Goal: Transaction & Acquisition: Book appointment/travel/reservation

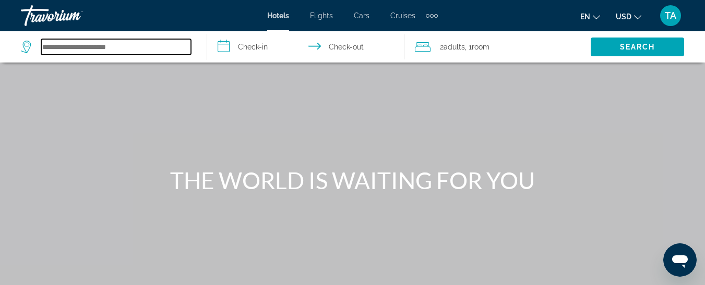
click at [131, 49] on input "Search hotel destination" at bounding box center [116, 47] width 150 height 16
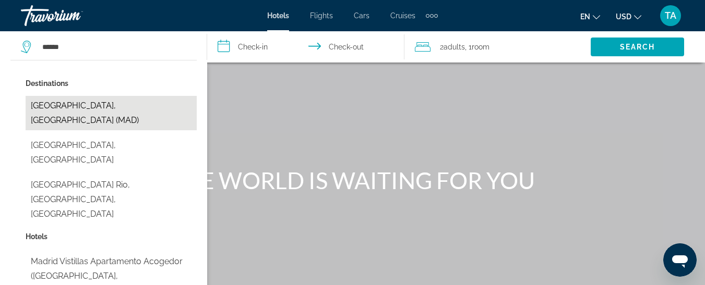
click at [112, 106] on button "[GEOGRAPHIC_DATA], [GEOGRAPHIC_DATA] (MAD)" at bounding box center [111, 113] width 171 height 34
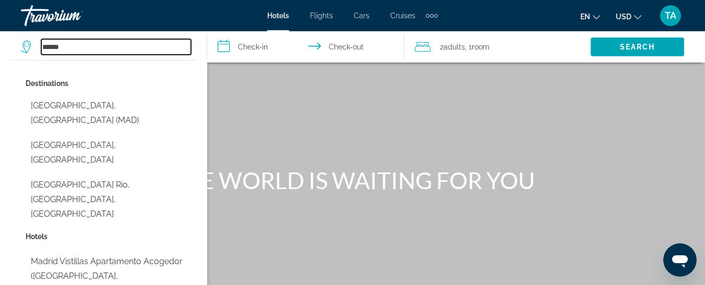
type input "**********"
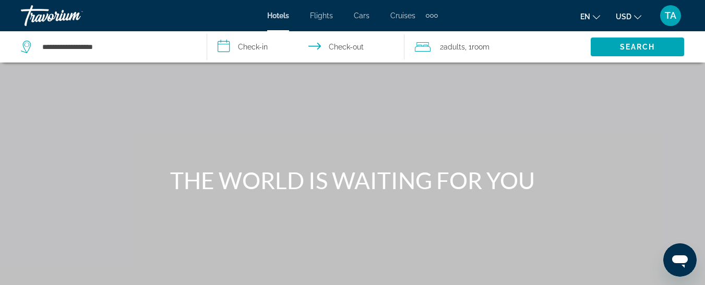
click at [289, 45] on input "**********" at bounding box center [307, 48] width 201 height 34
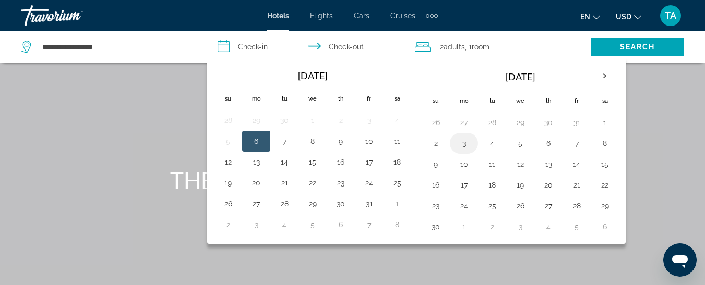
click at [463, 144] on button "3" at bounding box center [463, 143] width 17 height 15
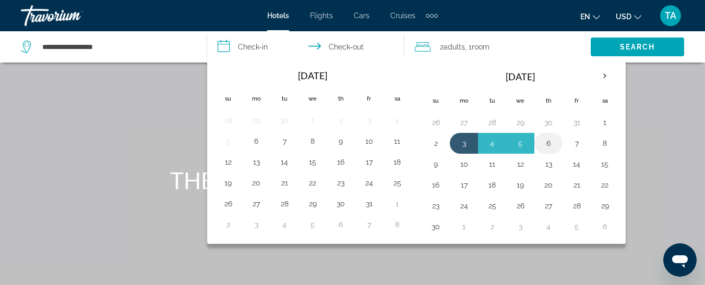
click at [547, 145] on button "6" at bounding box center [548, 143] width 17 height 15
type input "**********"
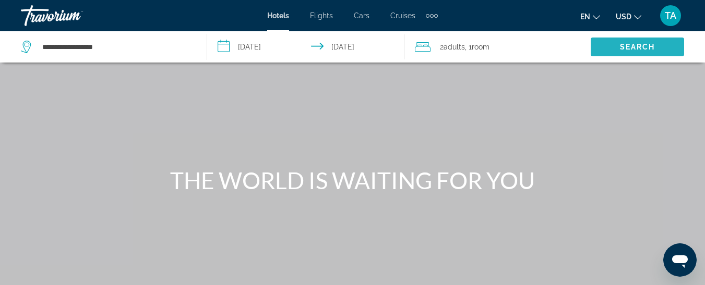
click at [633, 48] on span "Search" at bounding box center [637, 47] width 35 height 8
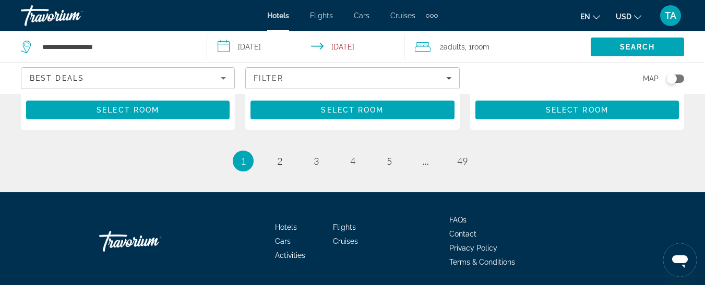
scroll to position [1655, 0]
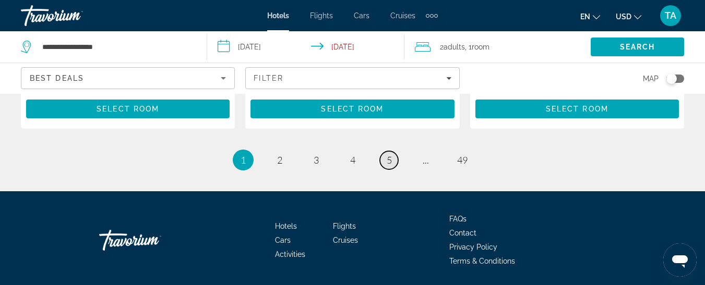
click at [386, 151] on link "page 5" at bounding box center [389, 160] width 18 height 18
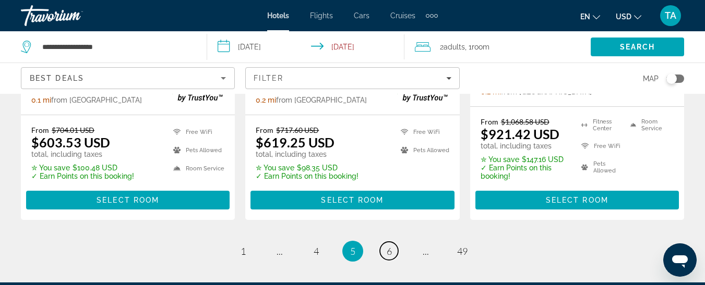
scroll to position [1565, 0]
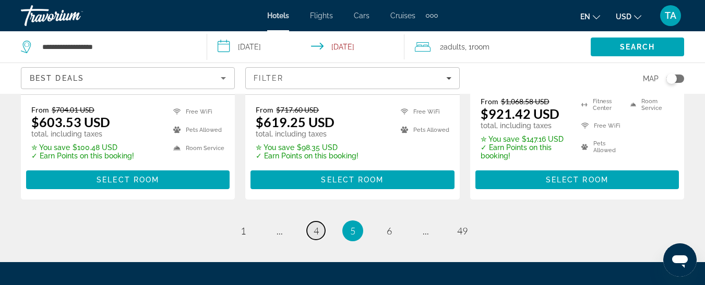
click at [319, 222] on link "page 4" at bounding box center [316, 231] width 18 height 18
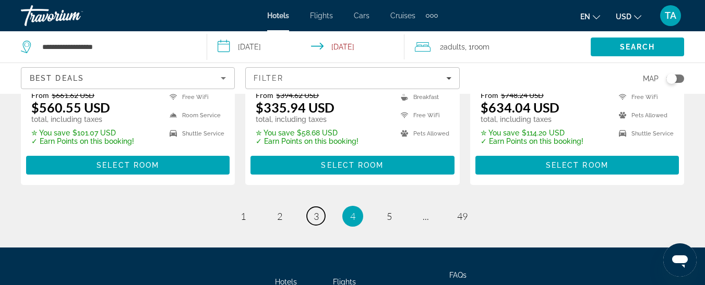
scroll to position [1565, 0]
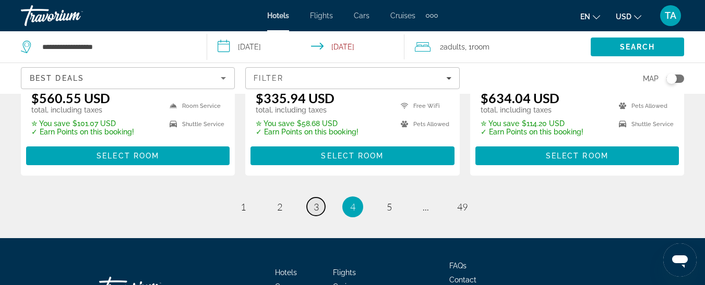
click at [320, 198] on link "page 3" at bounding box center [316, 207] width 18 height 18
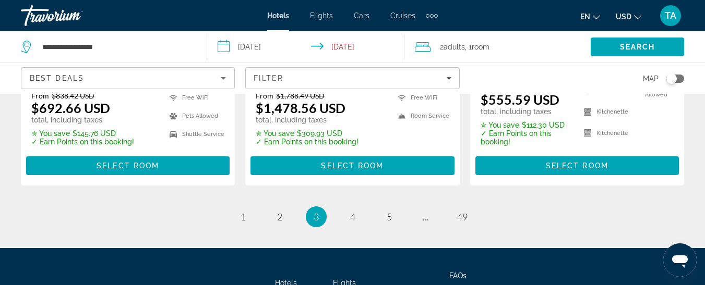
scroll to position [1565, 0]
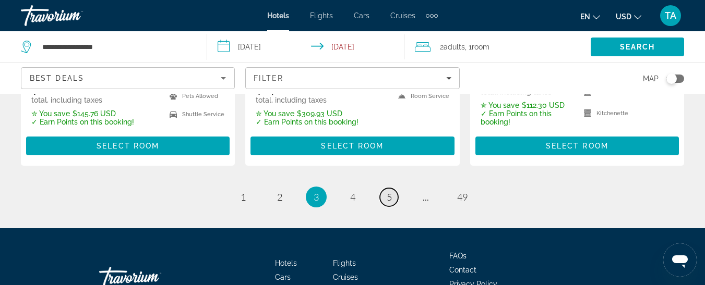
click at [389, 191] on span "5" at bounding box center [389, 196] width 5 height 11
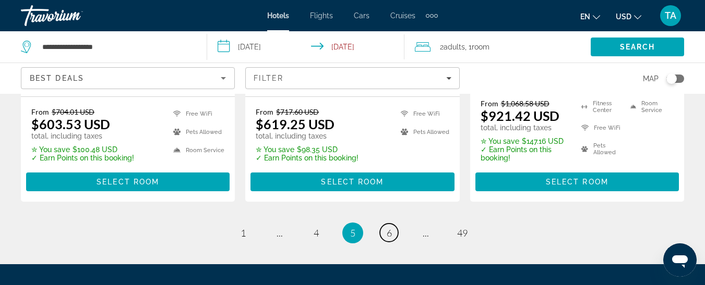
scroll to position [1565, 0]
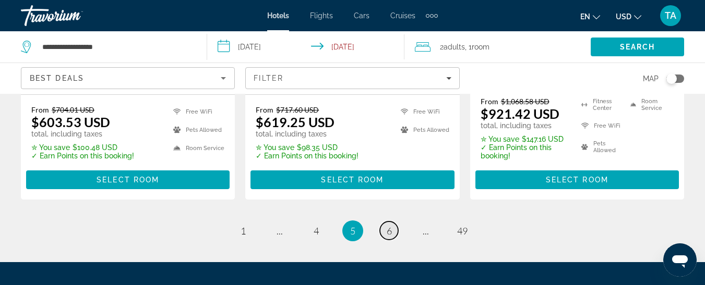
click at [388, 225] on span "6" at bounding box center [389, 230] width 5 height 11
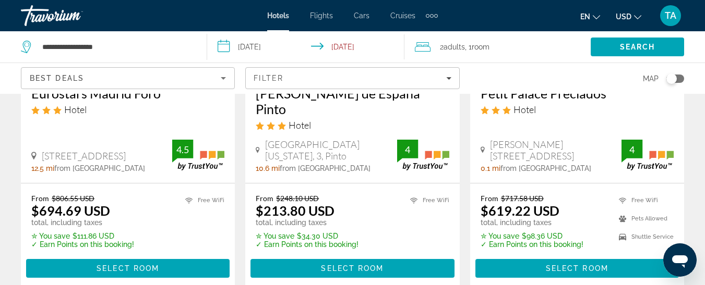
scroll to position [1461, 0]
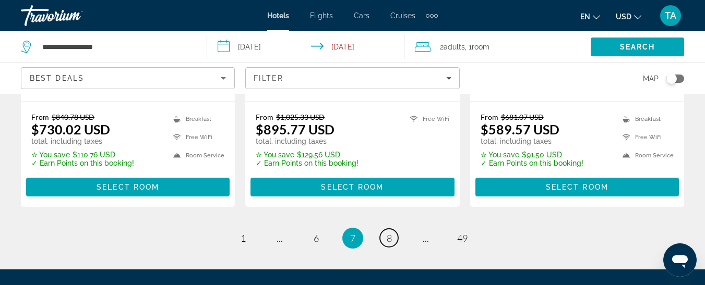
scroll to position [1513, 0]
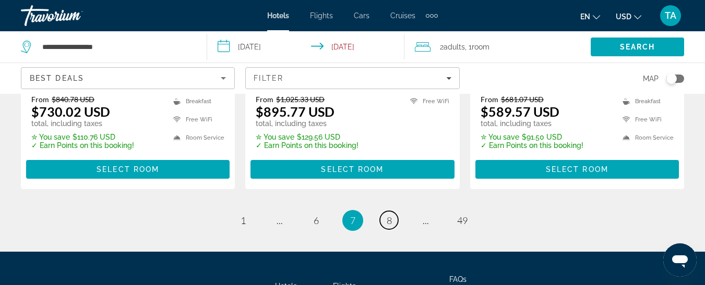
click at [390, 215] on span "8" at bounding box center [389, 220] width 5 height 11
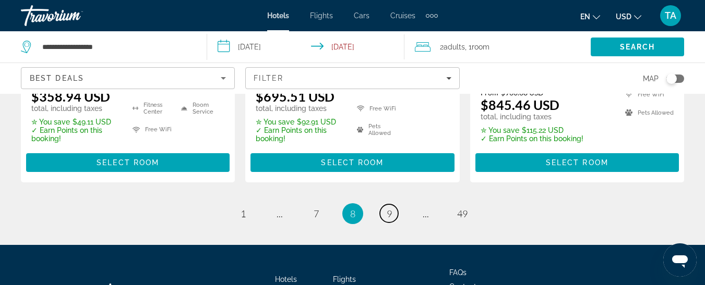
scroll to position [1565, 0]
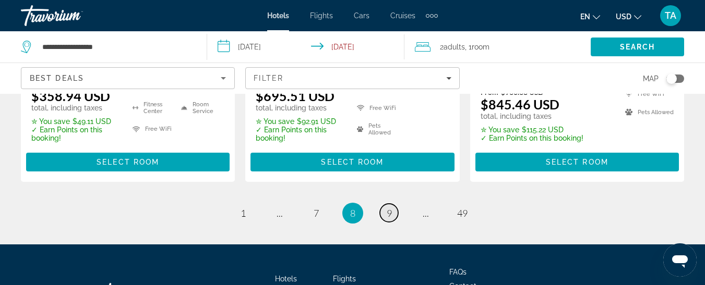
click at [389, 208] on span "9" at bounding box center [389, 213] width 5 height 11
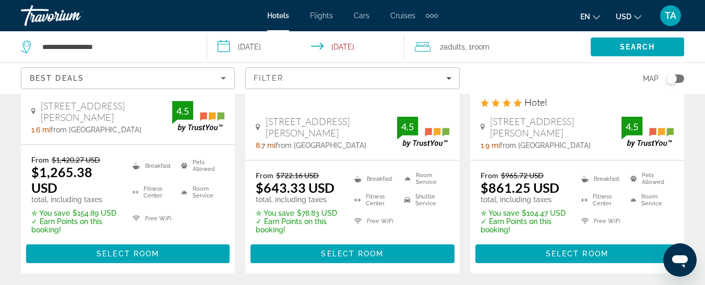
scroll to position [1513, 0]
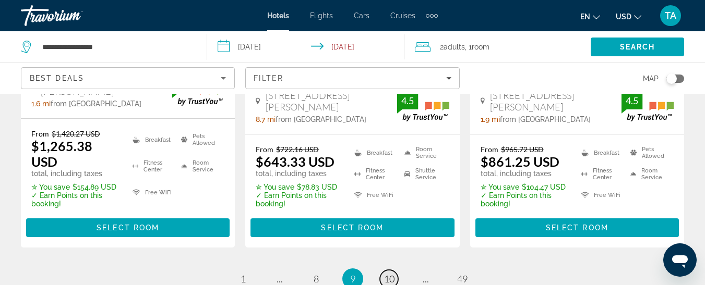
click at [385, 273] on span "10" at bounding box center [389, 278] width 10 height 11
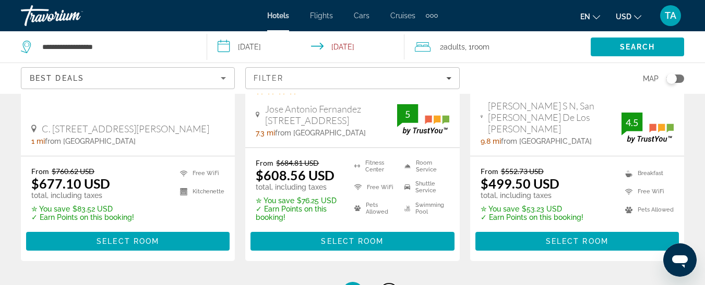
scroll to position [1513, 0]
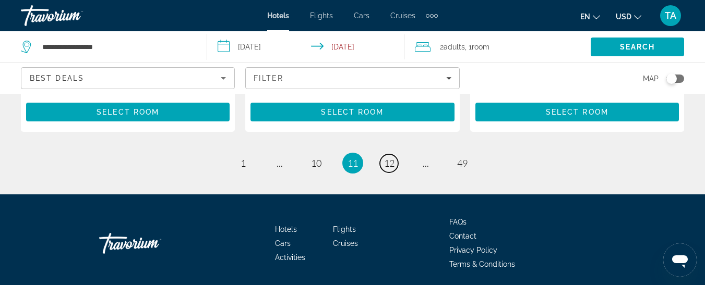
scroll to position [1628, 0]
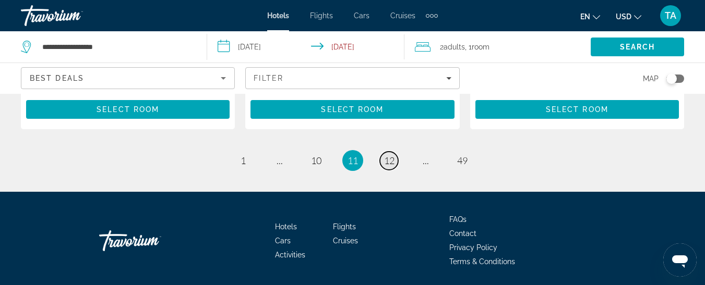
click at [391, 155] on span "12" at bounding box center [389, 160] width 10 height 11
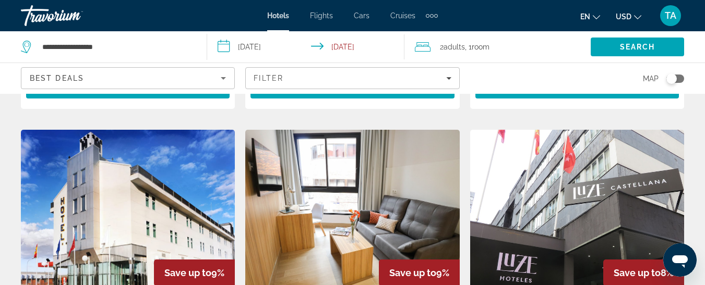
scroll to position [1252, 0]
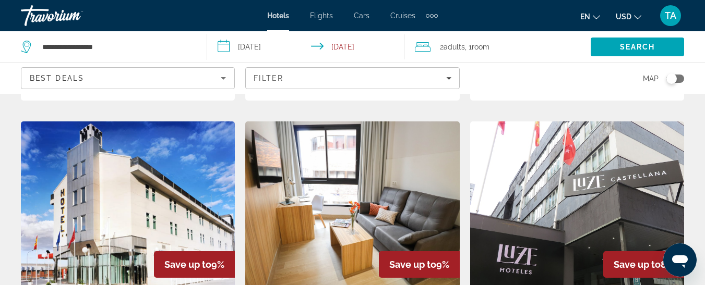
click at [367, 264] on img "Main content" at bounding box center [352, 205] width 214 height 167
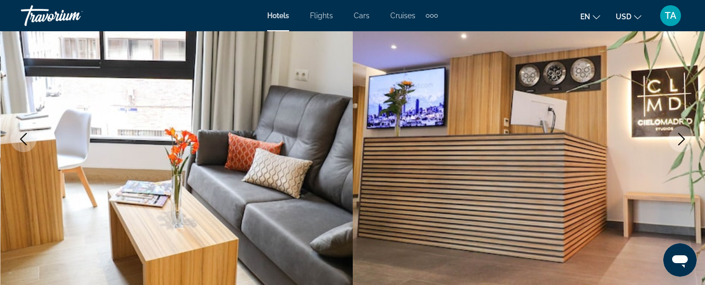
scroll to position [365, 0]
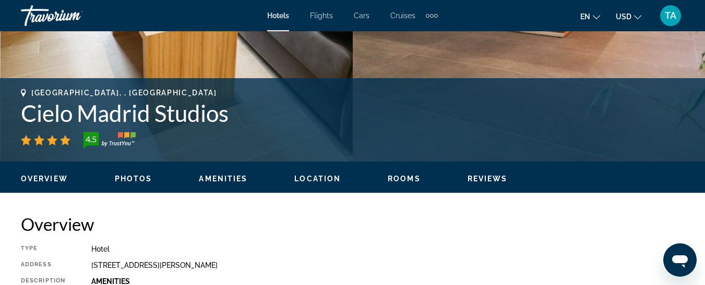
click at [130, 179] on span "Photos" at bounding box center [134, 179] width 38 height 8
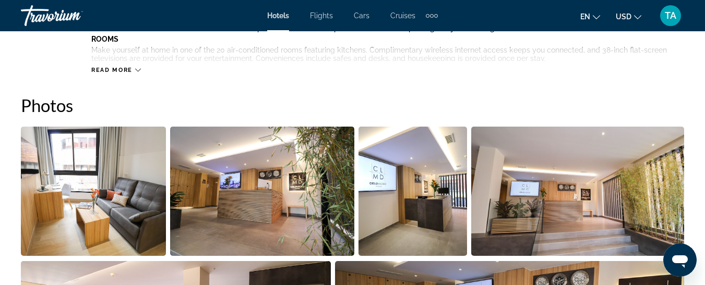
scroll to position [692, 0]
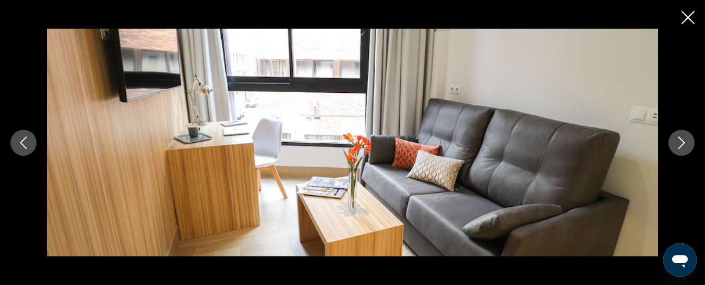
scroll to position [745, 0]
click at [679, 142] on icon "Next image" at bounding box center [681, 143] width 13 height 13
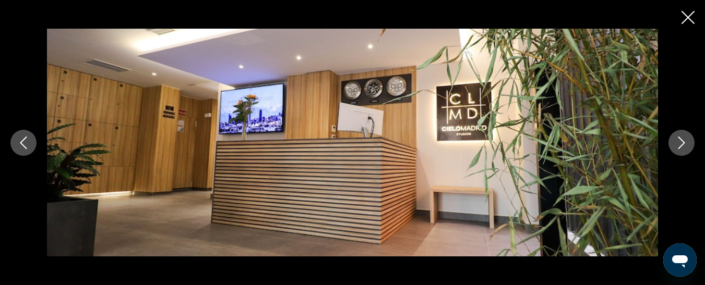
click at [675, 146] on button "Next image" at bounding box center [681, 143] width 26 height 26
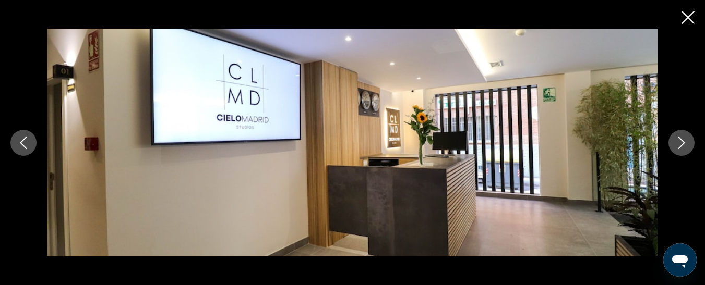
click at [675, 146] on button "Next image" at bounding box center [681, 143] width 26 height 26
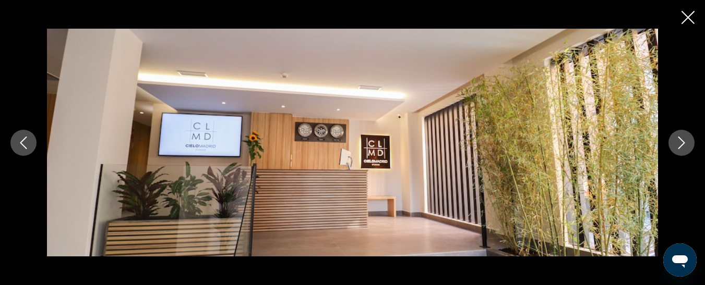
click at [675, 146] on button "Next image" at bounding box center [681, 143] width 26 height 26
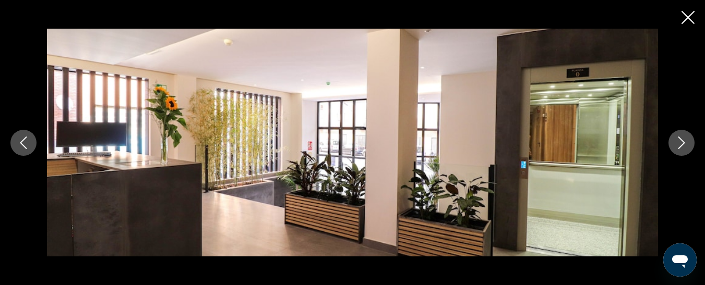
click at [675, 146] on button "Next image" at bounding box center [681, 143] width 26 height 26
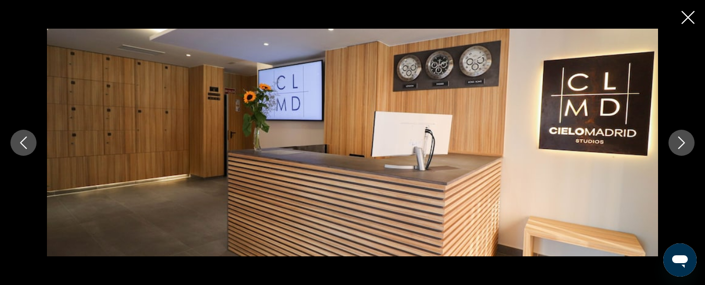
click at [675, 146] on button "Next image" at bounding box center [681, 143] width 26 height 26
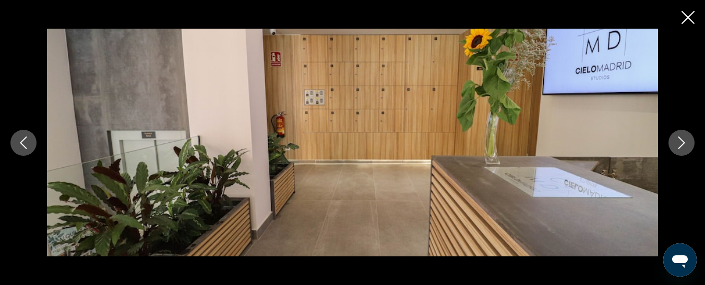
click at [675, 146] on button "Next image" at bounding box center [681, 143] width 26 height 26
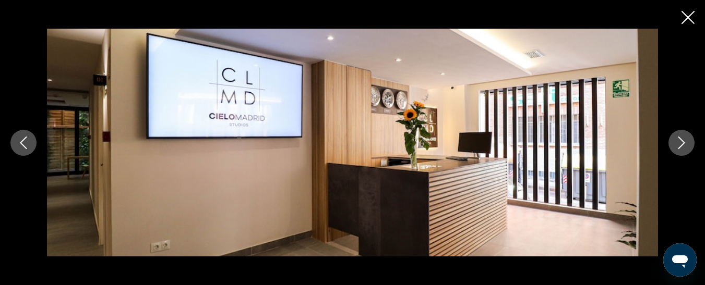
click at [675, 146] on button "Next image" at bounding box center [681, 143] width 26 height 26
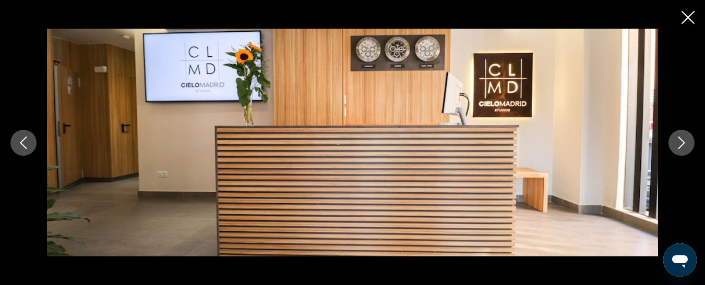
click at [685, 23] on icon "Close slideshow" at bounding box center [687, 17] width 13 height 13
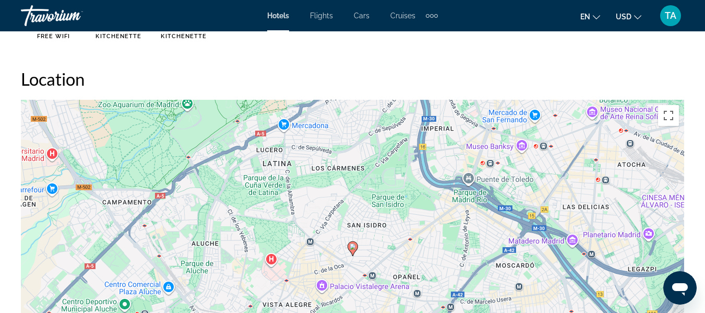
scroll to position [1131, 0]
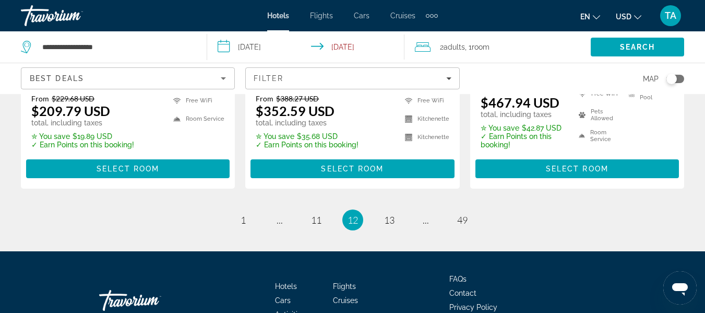
scroll to position [1624, 0]
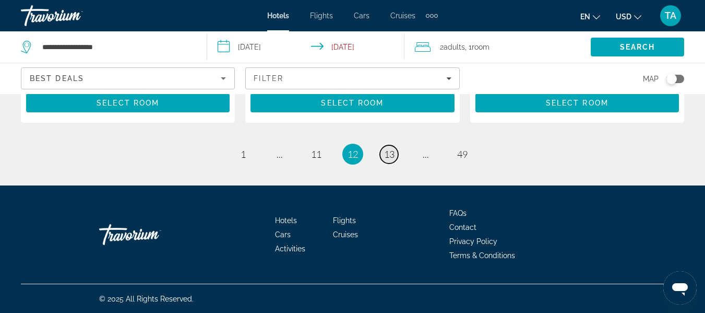
click at [389, 157] on span "13" at bounding box center [389, 153] width 10 height 11
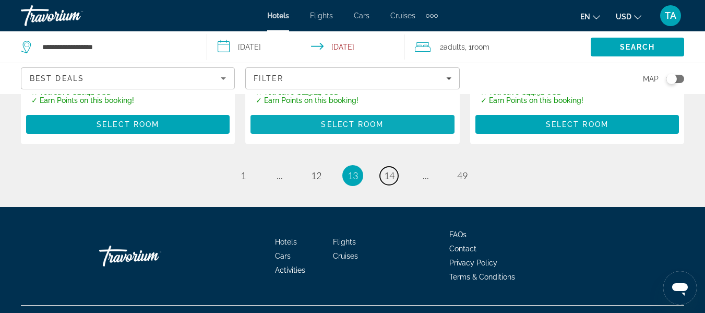
scroll to position [1617, 0]
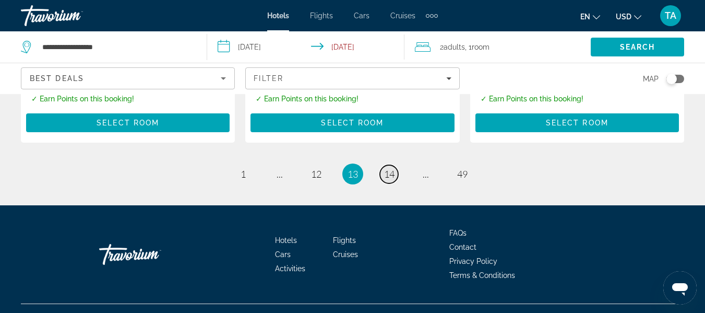
click at [392, 168] on span "14" at bounding box center [389, 173] width 10 height 11
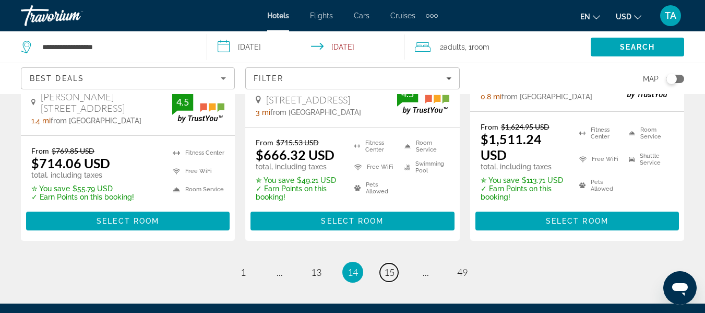
scroll to position [1565, 0]
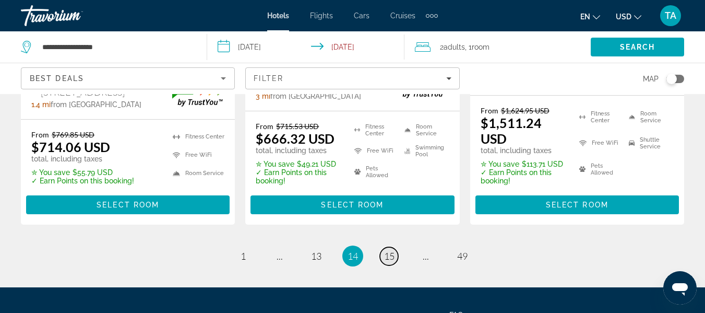
click at [385, 250] on span "15" at bounding box center [389, 255] width 10 height 11
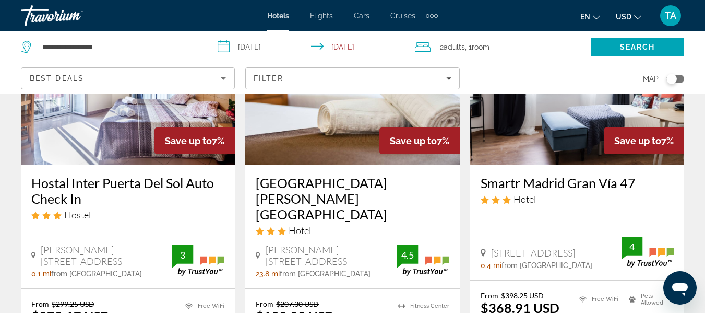
scroll to position [991, 0]
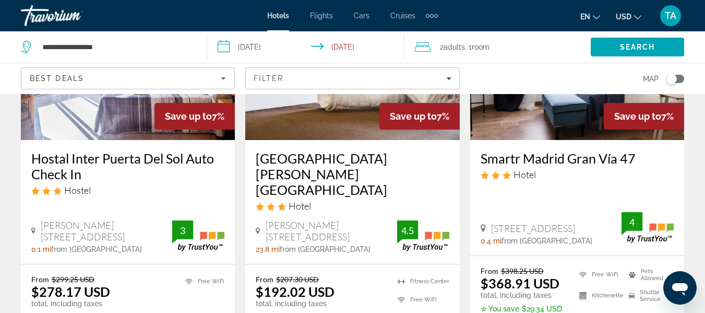
click at [109, 101] on img "Main content" at bounding box center [128, 56] width 214 height 167
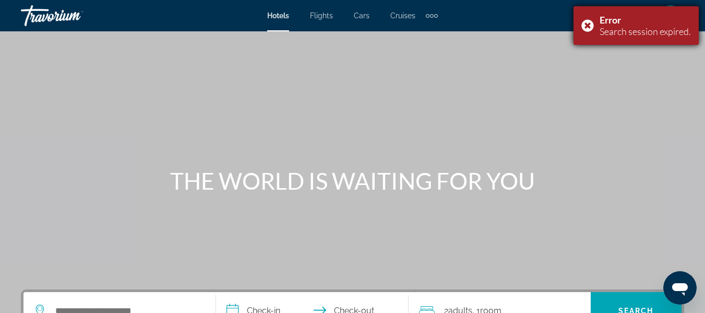
click at [588, 26] on div "Error Search session expired." at bounding box center [635, 25] width 125 height 39
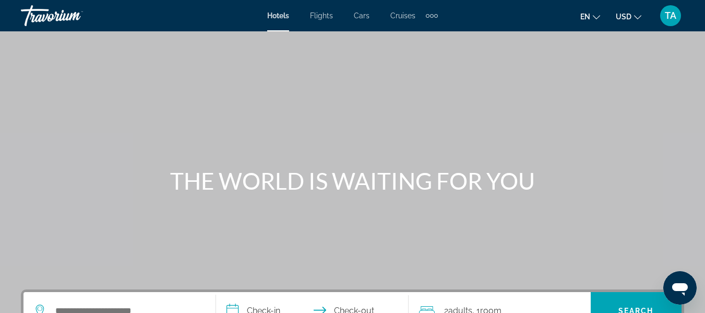
click at [590, 186] on div "THE WORLD IS WAITING FOR YOU" at bounding box center [352, 180] width 705 height 27
click at [586, 247] on div "Main content" at bounding box center [352, 156] width 705 height 313
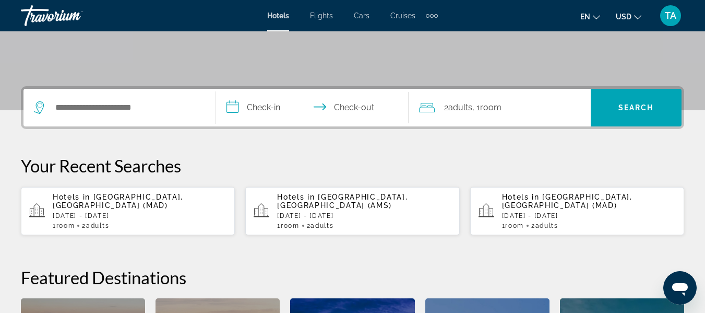
scroll to position [230, 0]
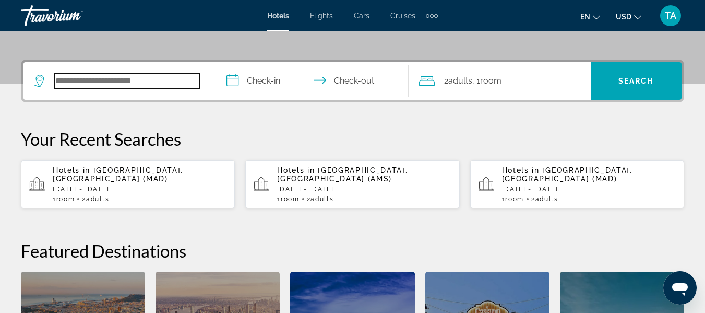
click at [161, 86] on input "Search hotel destination" at bounding box center [127, 81] width 146 height 16
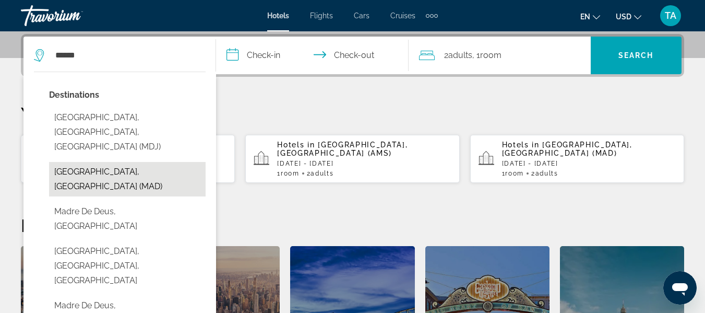
click at [130, 162] on button "[GEOGRAPHIC_DATA], [GEOGRAPHIC_DATA] (MAD)" at bounding box center [127, 179] width 157 height 34
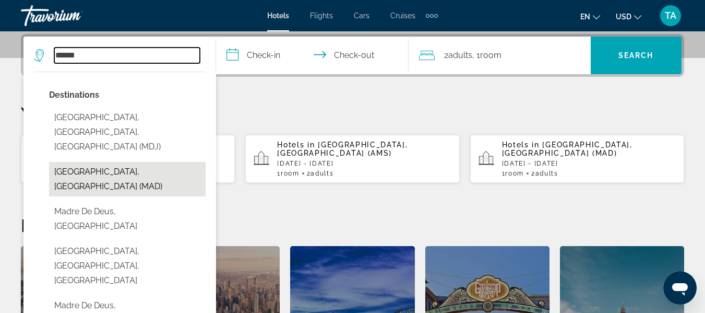
type input "**********"
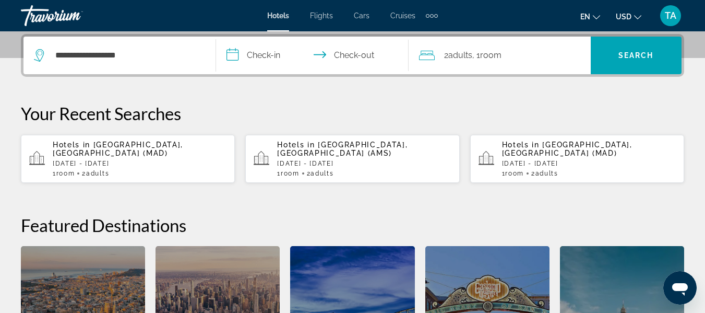
click at [295, 53] on input "**********" at bounding box center [314, 57] width 197 height 41
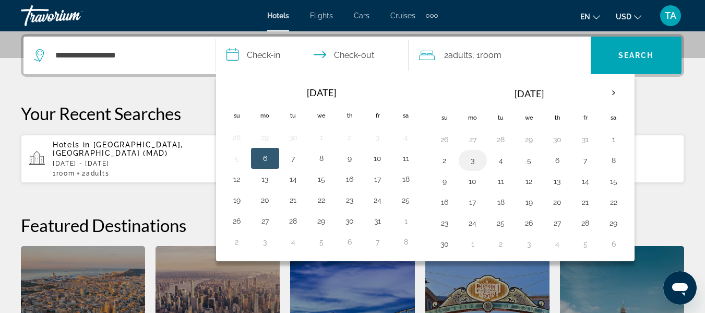
click at [474, 164] on button "3" at bounding box center [472, 160] width 17 height 15
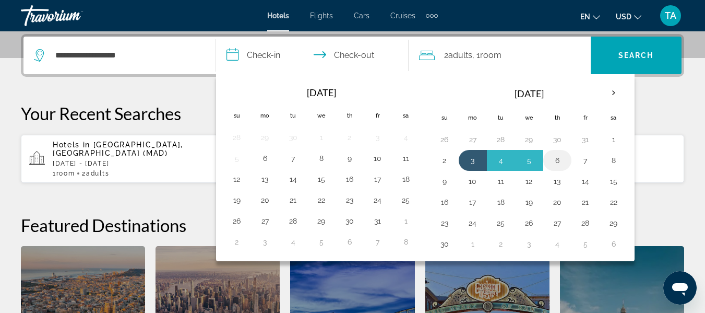
click at [556, 160] on button "6" at bounding box center [557, 160] width 17 height 15
type input "**********"
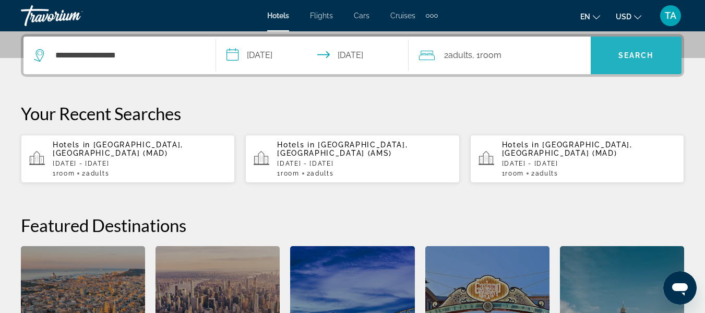
click at [636, 54] on span "Search" at bounding box center [635, 55] width 35 height 8
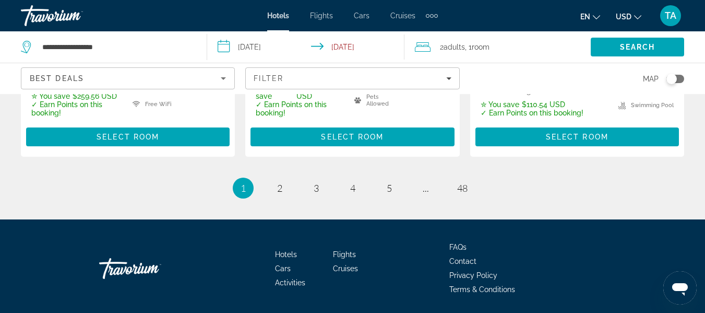
scroll to position [1628, 0]
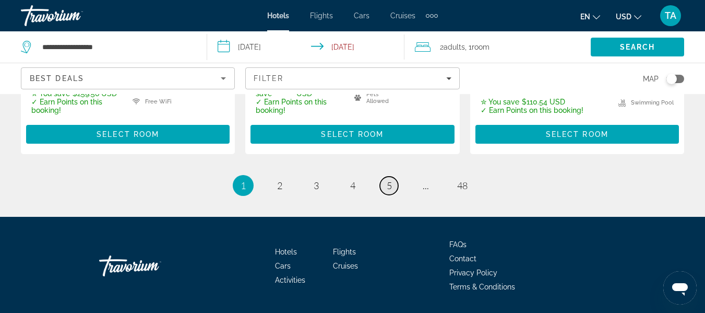
click at [390, 179] on span "5" at bounding box center [389, 184] width 5 height 11
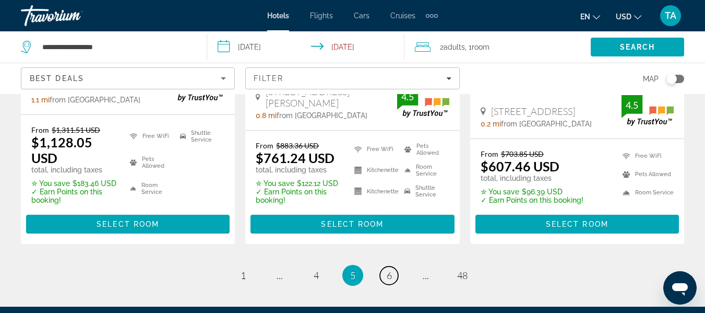
scroll to position [1609, 0]
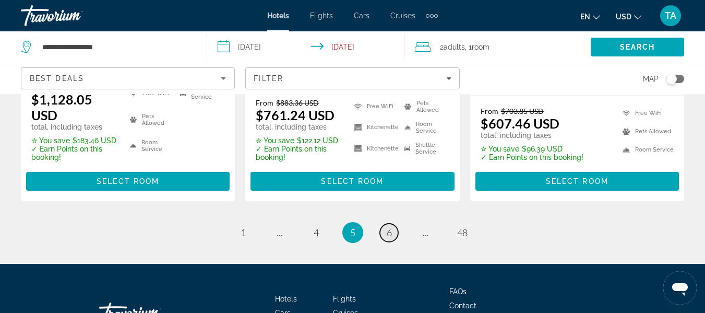
click at [385, 223] on link "page 6" at bounding box center [389, 232] width 18 height 18
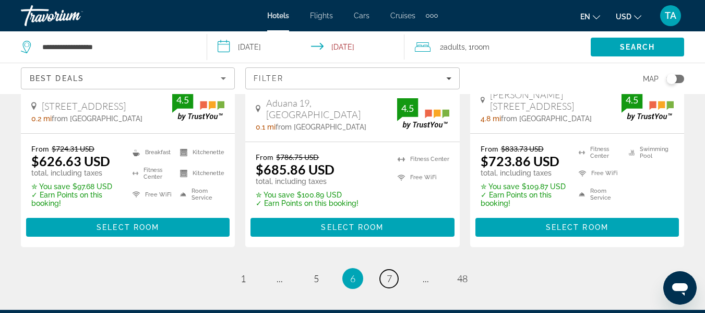
scroll to position [1580, 0]
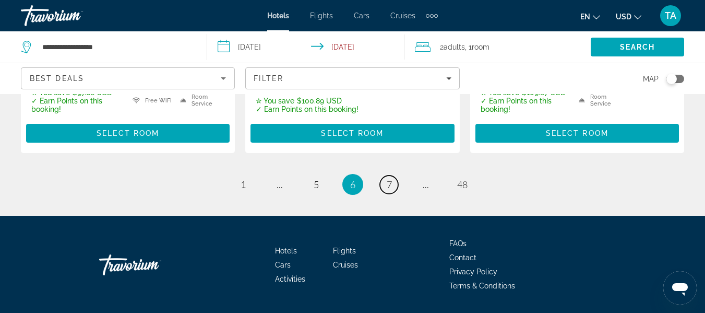
click at [385, 175] on link "page 7" at bounding box center [389, 184] width 18 height 18
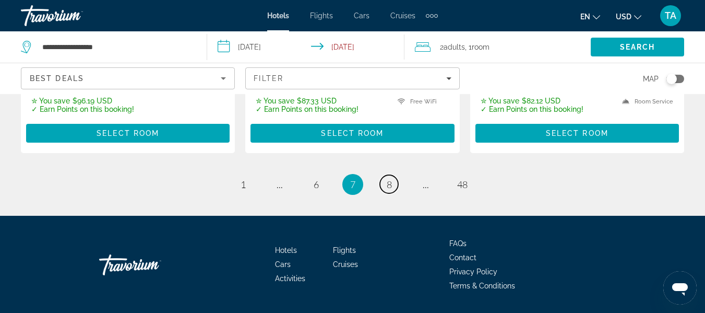
scroll to position [1545, 0]
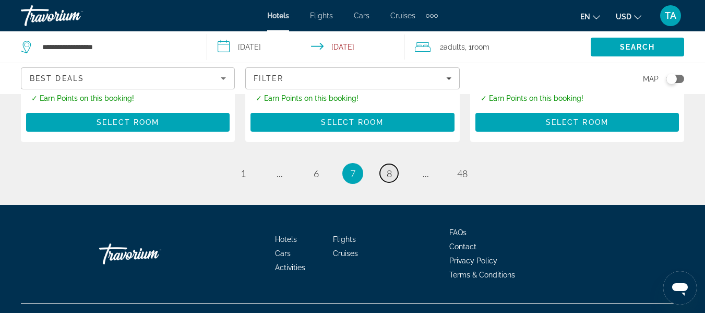
click at [388, 164] on link "page 8" at bounding box center [389, 173] width 18 height 18
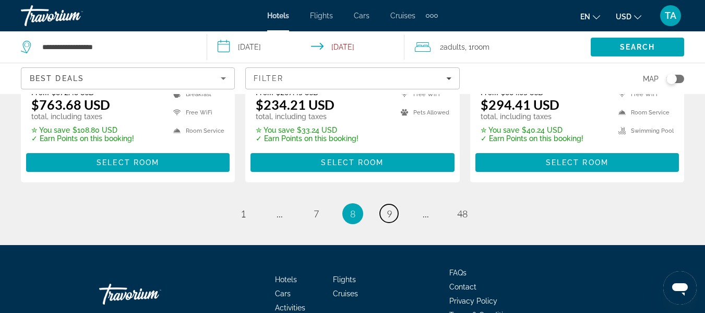
scroll to position [1589, 0]
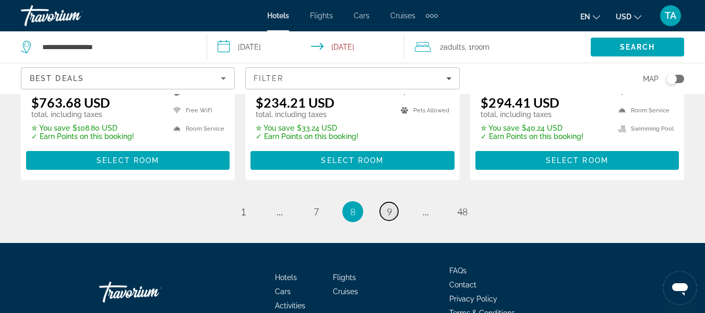
click at [389, 206] on span "9" at bounding box center [389, 211] width 5 height 11
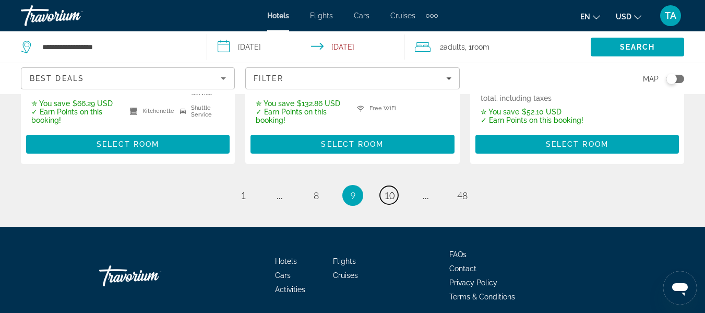
scroll to position [1609, 0]
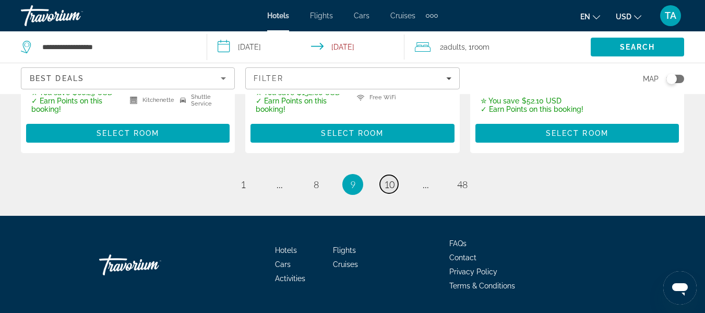
click at [388, 175] on link "page 10" at bounding box center [389, 184] width 18 height 18
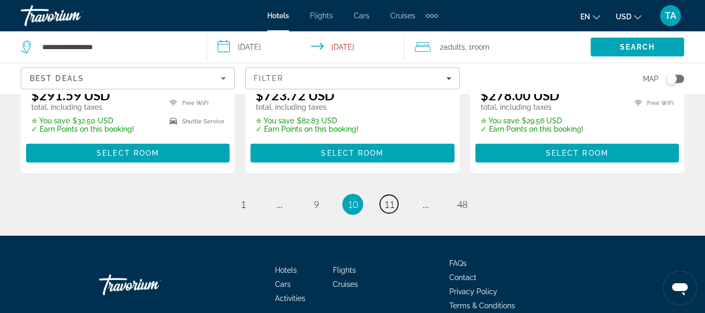
scroll to position [1601, 0]
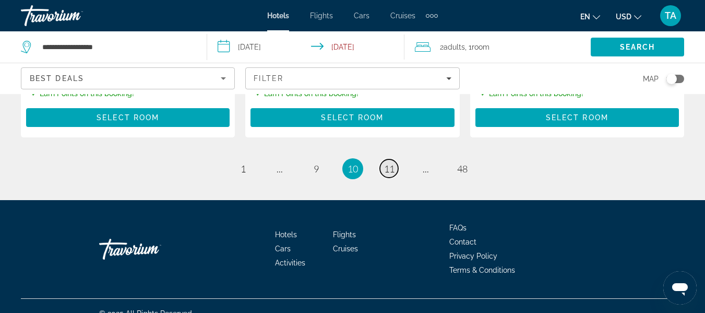
click at [389, 163] on span "11" at bounding box center [389, 168] width 10 height 11
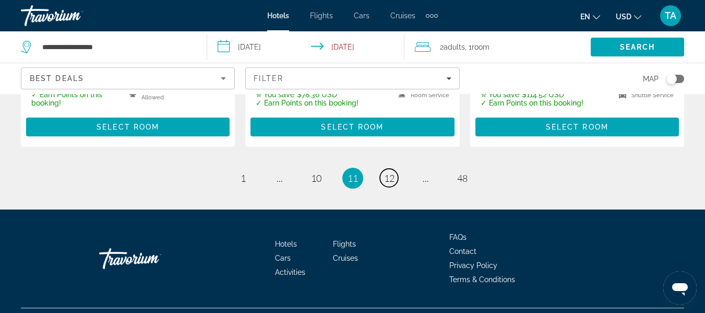
scroll to position [1592, 0]
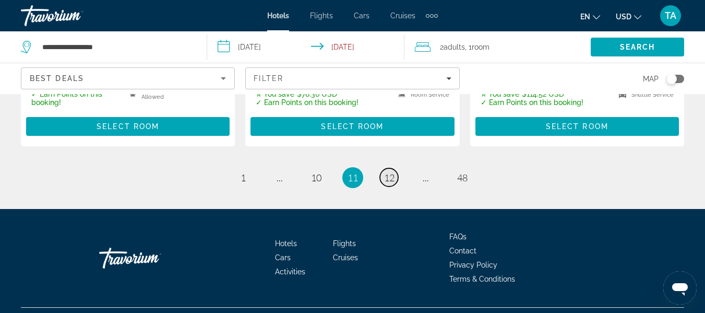
click at [389, 172] on span "12" at bounding box center [389, 177] width 10 height 11
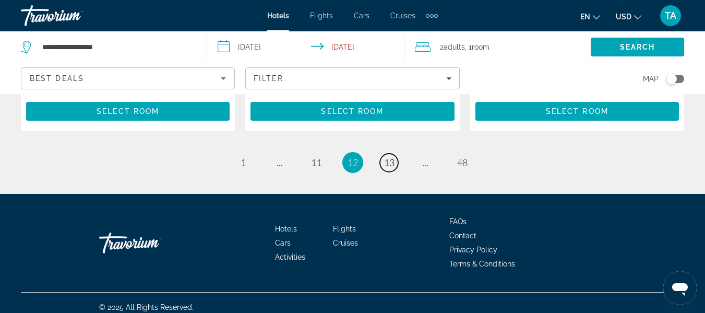
scroll to position [1616, 0]
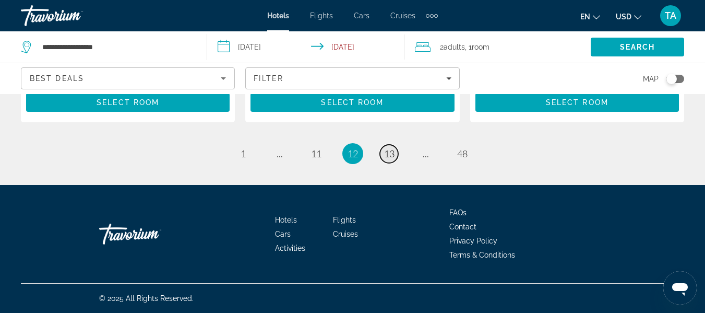
click at [390, 157] on span "13" at bounding box center [389, 153] width 10 height 11
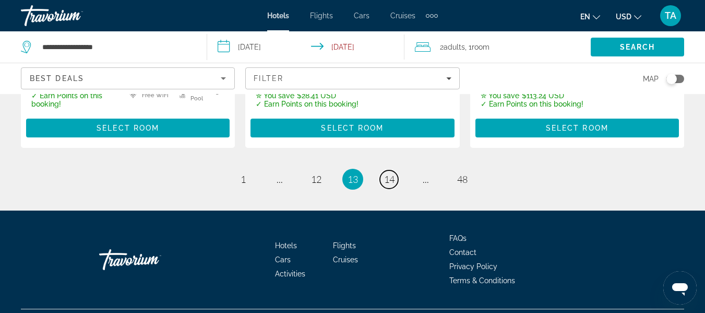
scroll to position [1639, 0]
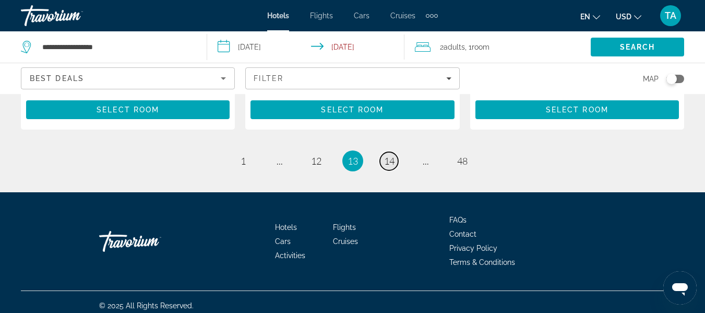
click at [392, 157] on span "14" at bounding box center [389, 160] width 10 height 11
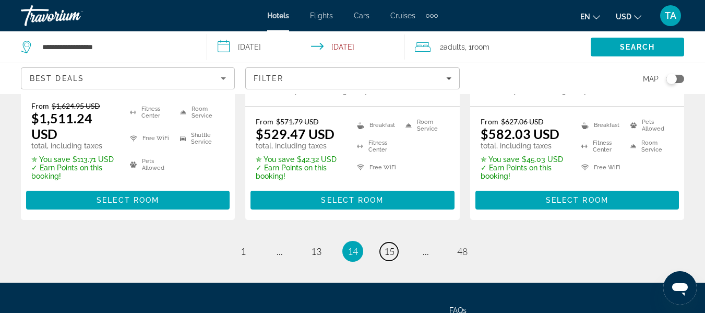
scroll to position [1609, 0]
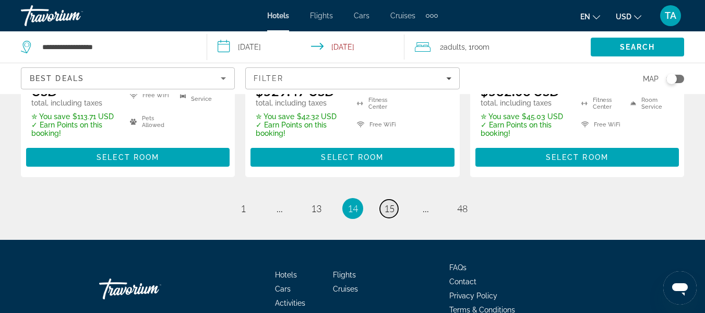
click at [391, 202] on span "15" at bounding box center [389, 207] width 10 height 11
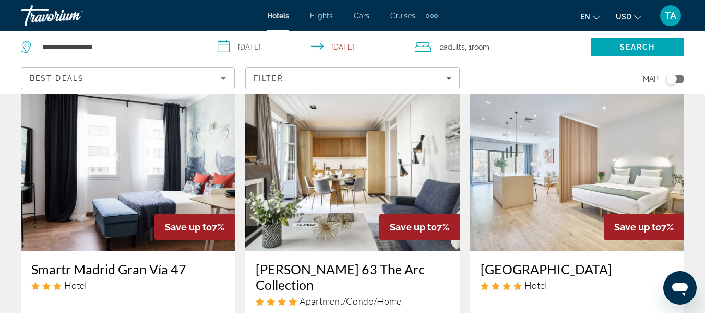
scroll to position [887, 0]
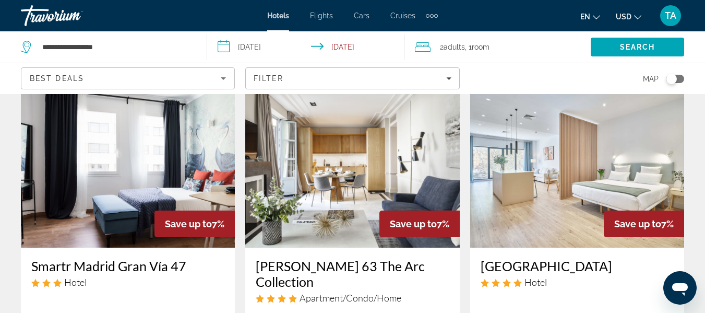
click at [159, 148] on img "Main content" at bounding box center [128, 163] width 214 height 167
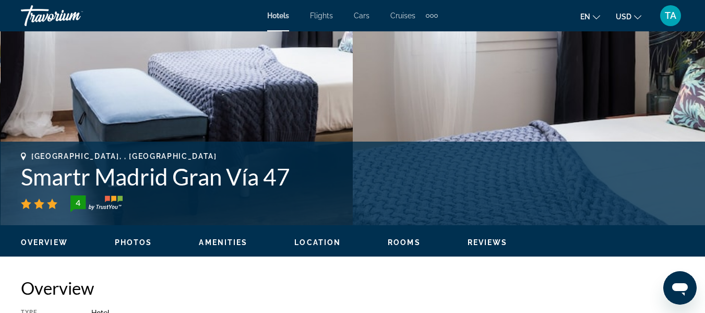
scroll to position [313, 0]
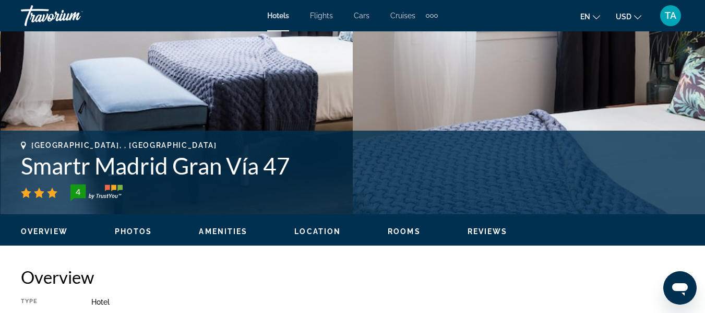
click at [311, 232] on span "Location" at bounding box center [317, 231] width 46 height 8
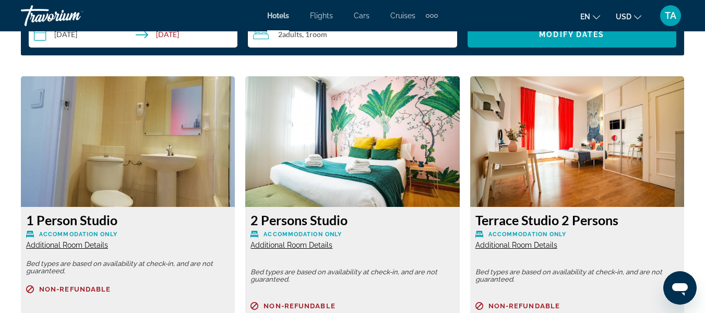
scroll to position [1604, 0]
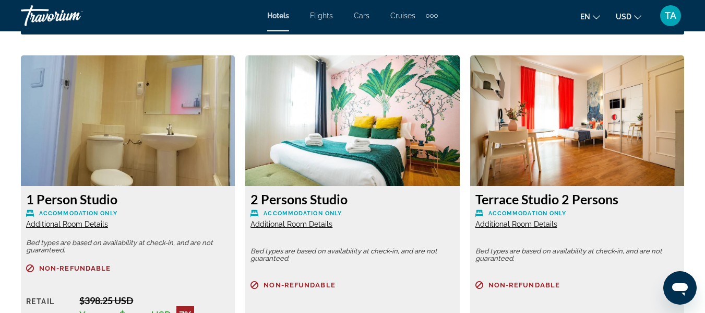
click at [84, 226] on span "Additional Room Details" at bounding box center [67, 224] width 82 height 8
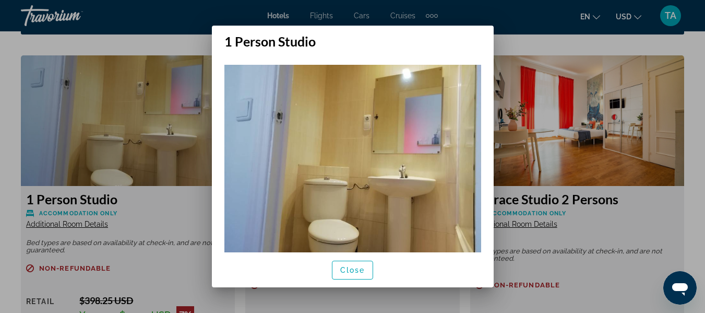
scroll to position [0, 0]
click at [77, 224] on div at bounding box center [352, 156] width 705 height 313
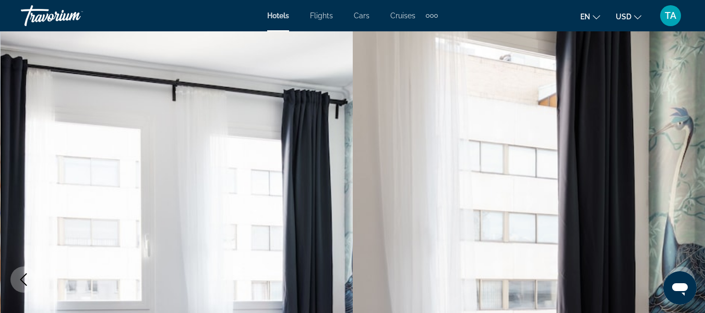
scroll to position [1604, 0]
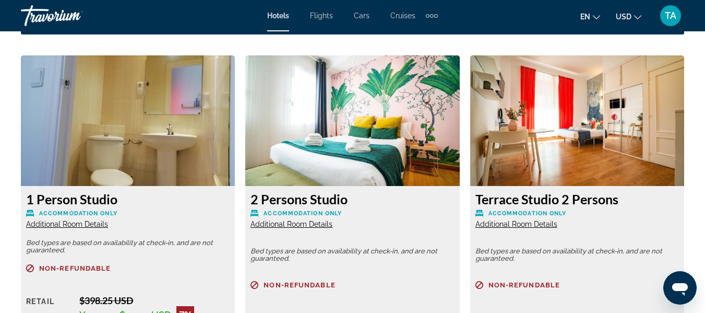
click at [45, 223] on span "Additional Room Details" at bounding box center [67, 224] width 82 height 8
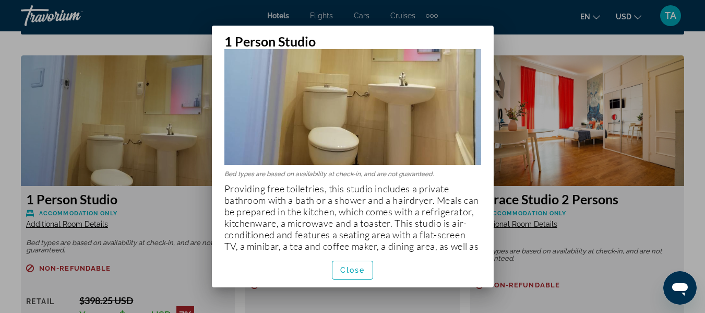
scroll to position [108, 0]
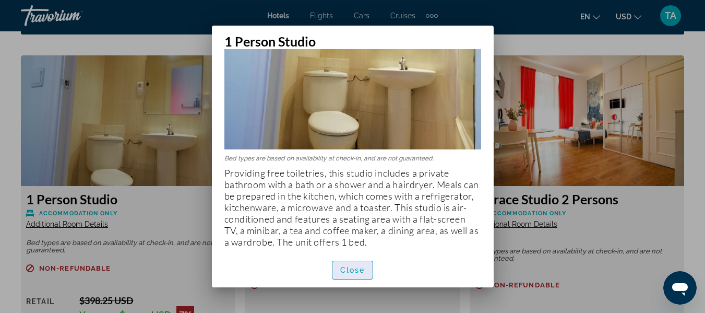
click at [358, 269] on span "Close" at bounding box center [352, 270] width 25 height 8
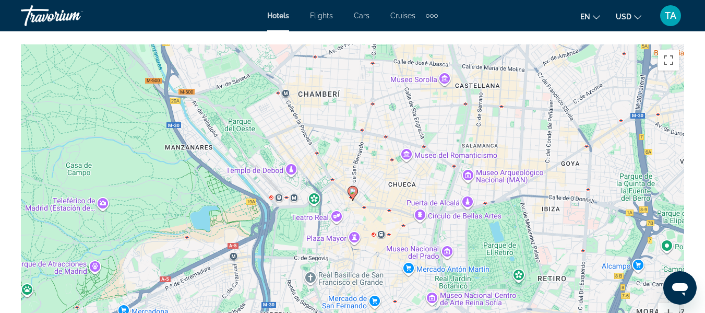
scroll to position [1187, 0]
click at [667, 63] on button "Toggle fullscreen view" at bounding box center [668, 60] width 21 height 21
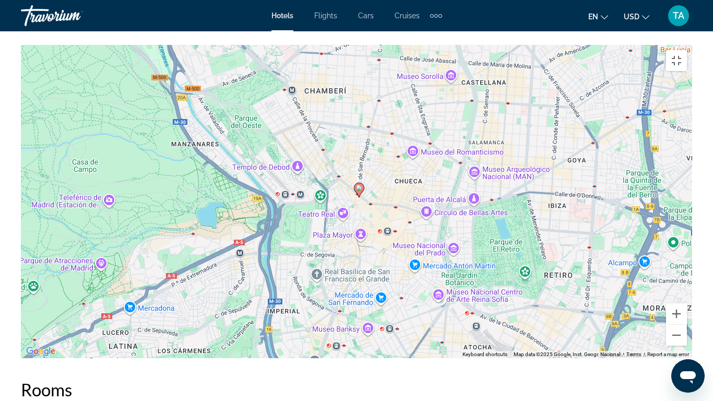
drag, startPoint x: 358, startPoint y: 214, endPoint x: 365, endPoint y: 202, distance: 14.2
click at [364, 203] on div "To activate drag with keyboard, press Alt + Enter. Once in keyboard drag state,…" at bounding box center [356, 201] width 671 height 313
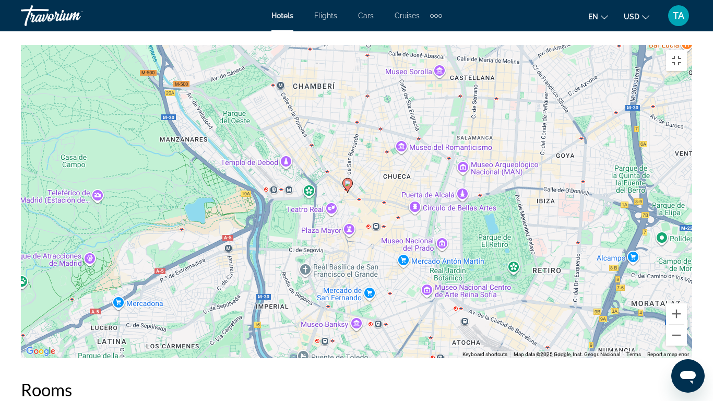
drag, startPoint x: 366, startPoint y: 200, endPoint x: 350, endPoint y: 207, distance: 17.1
click at [350, 207] on div "To activate drag with keyboard, press Alt + Enter. Once in keyboard drag state,…" at bounding box center [356, 201] width 671 height 313
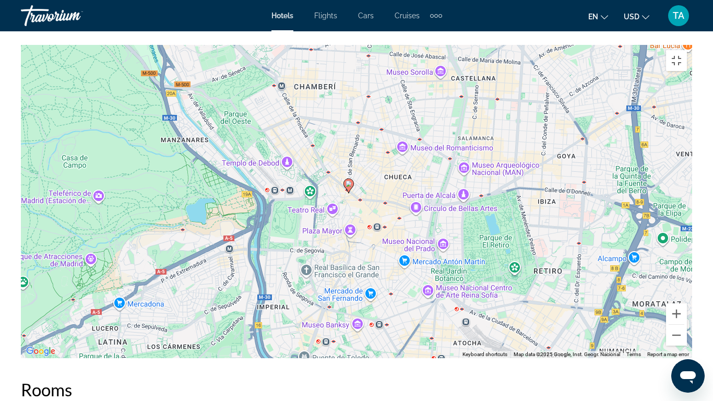
click at [349, 188] on icon "Main content" at bounding box center [348, 186] width 9 height 14
click at [346, 184] on image "Main content" at bounding box center [348, 184] width 6 height 6
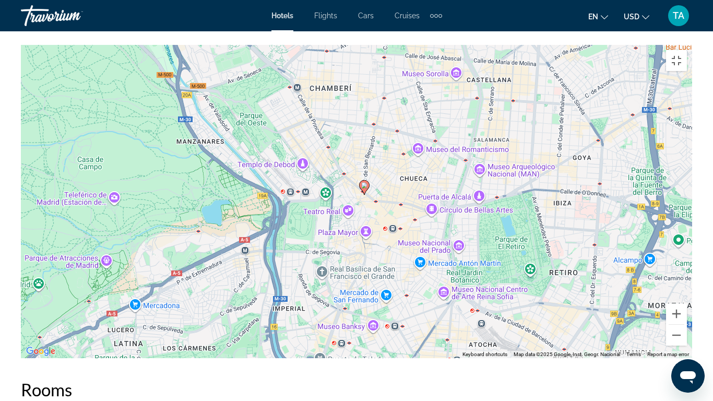
drag, startPoint x: 348, startPoint y: 183, endPoint x: 365, endPoint y: 184, distance: 16.8
click at [365, 184] on image "Main content" at bounding box center [364, 185] width 6 height 6
click at [687, 50] on button "Toggle fullscreen view" at bounding box center [676, 60] width 21 height 21
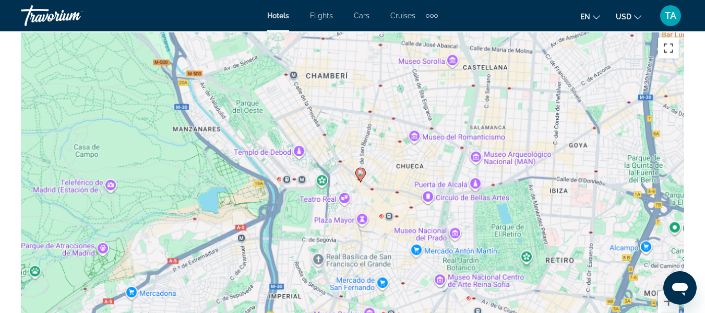
scroll to position [1166, 0]
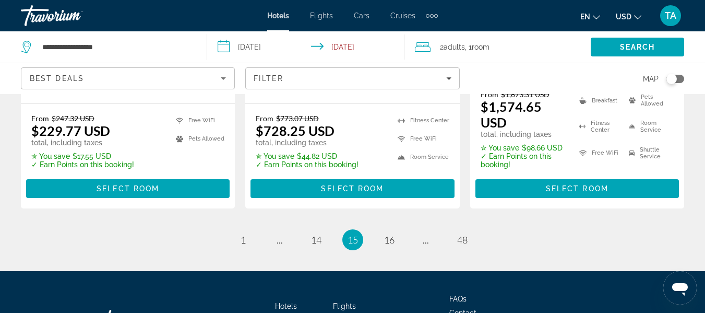
scroll to position [1583, 0]
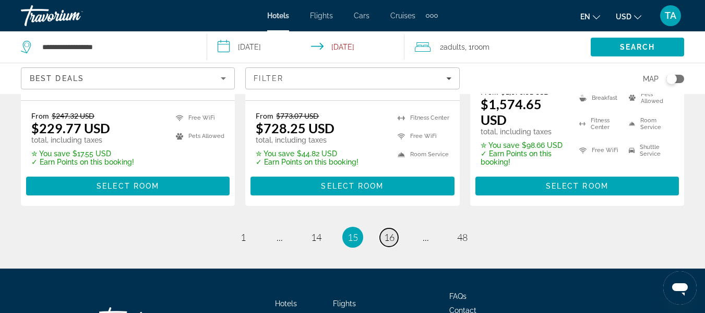
click at [393, 231] on span "16" at bounding box center [389, 236] width 10 height 11
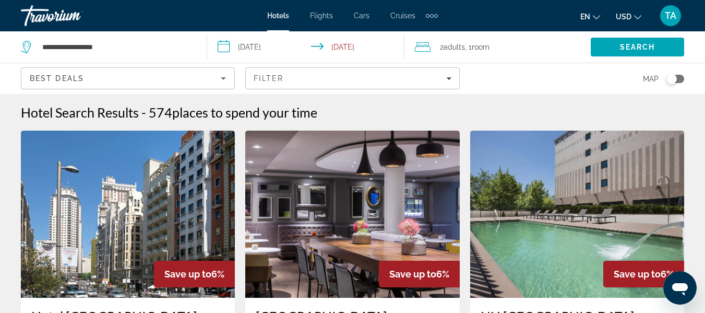
click at [176, 214] on img "Main content" at bounding box center [128, 213] width 214 height 167
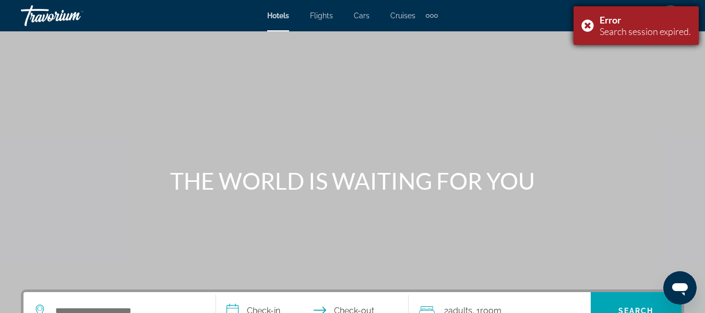
click at [589, 26] on div "Error Search session expired." at bounding box center [635, 25] width 125 height 39
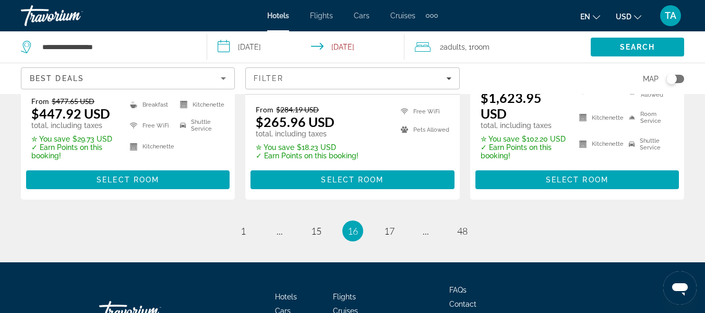
scroll to position [1565, 0]
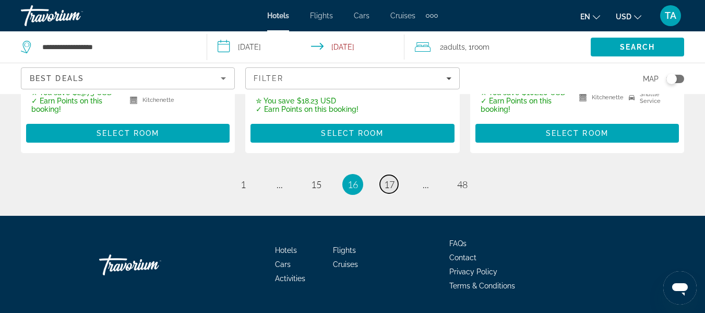
click at [386, 178] on span "17" at bounding box center [389, 183] width 10 height 11
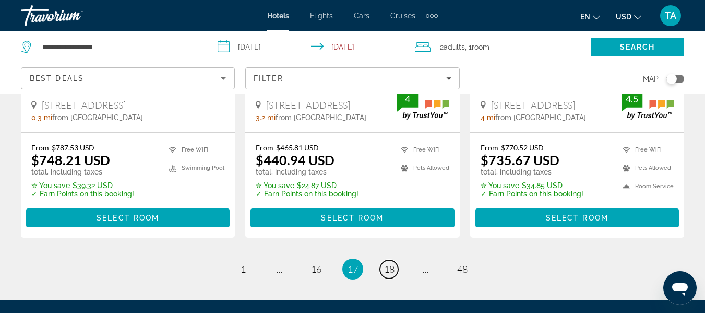
scroll to position [1461, 0]
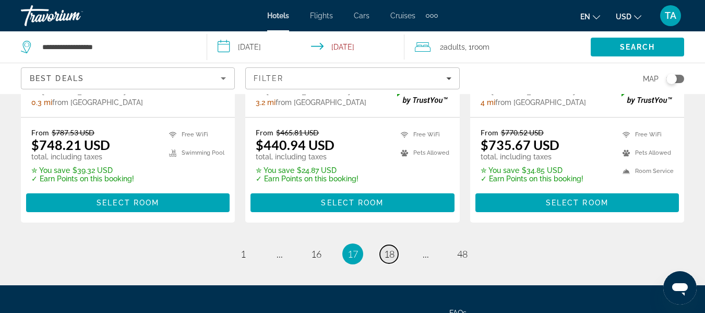
click at [382, 245] on link "page 18" at bounding box center [389, 254] width 18 height 18
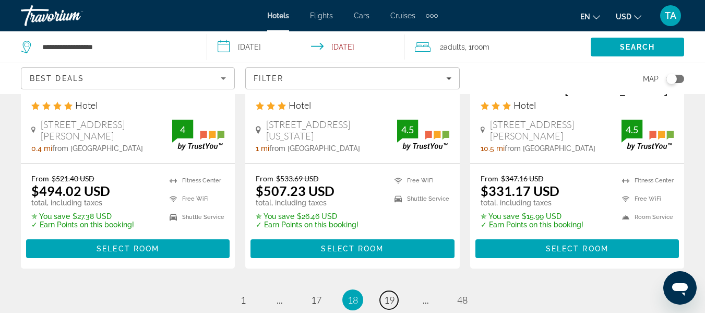
scroll to position [1482, 0]
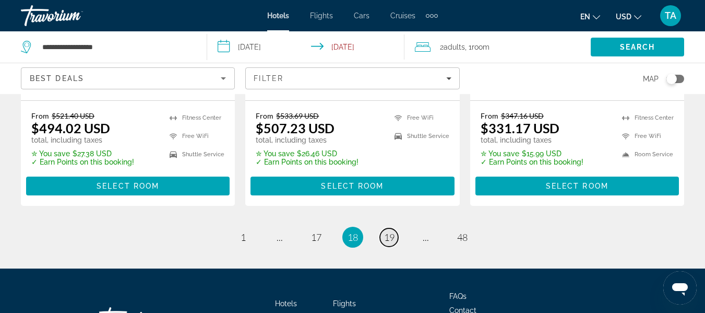
click at [392, 231] on span "19" at bounding box center [389, 236] width 10 height 11
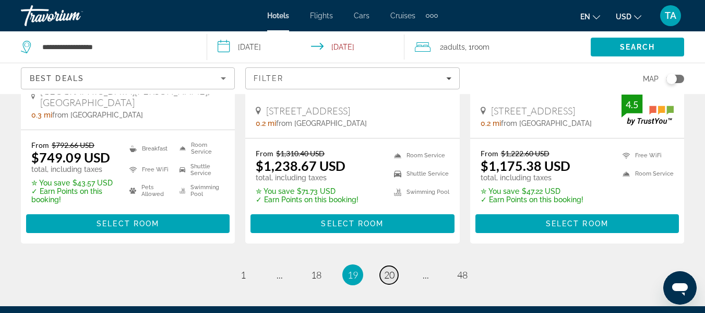
scroll to position [1572, 0]
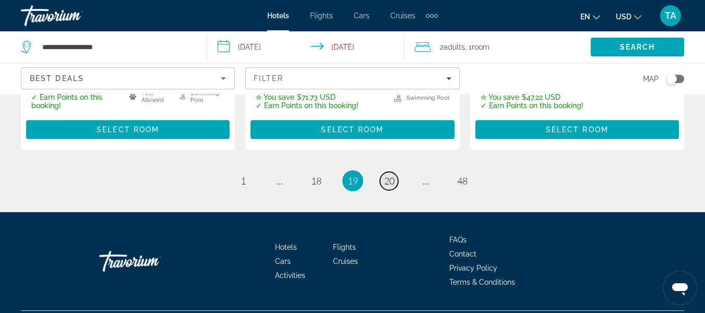
click at [389, 175] on span "20" at bounding box center [389, 180] width 10 height 11
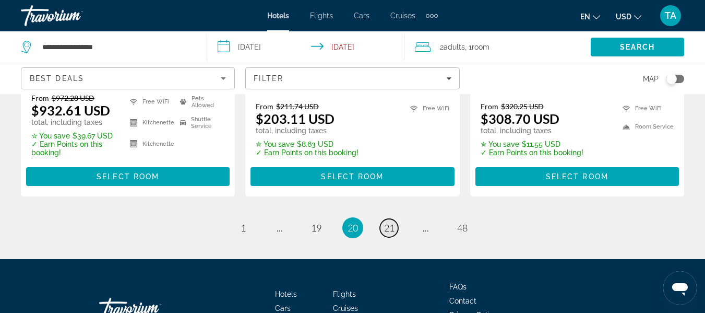
scroll to position [1578, 0]
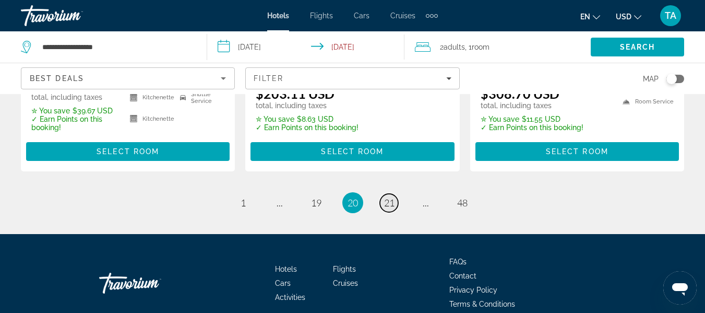
click at [391, 197] on span "21" at bounding box center [389, 202] width 10 height 11
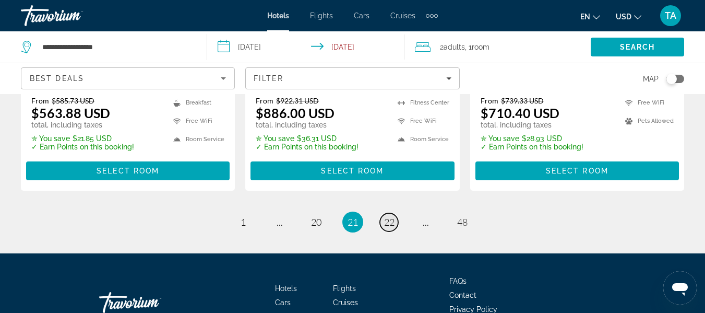
scroll to position [1586, 0]
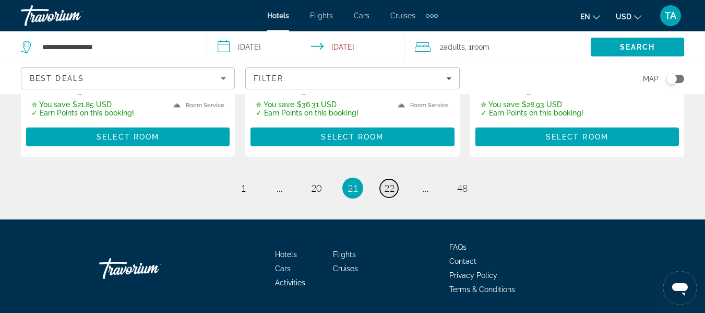
click at [386, 182] on span "22" at bounding box center [389, 187] width 10 height 11
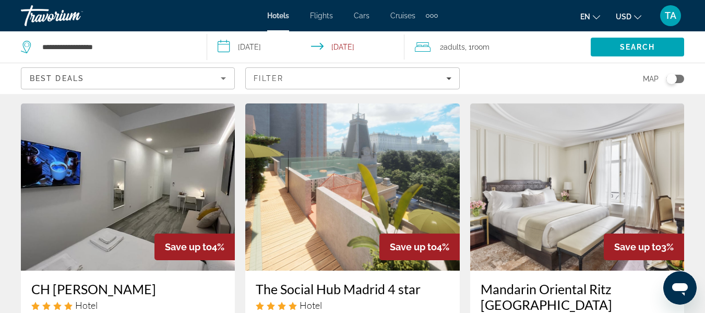
scroll to position [438, 0]
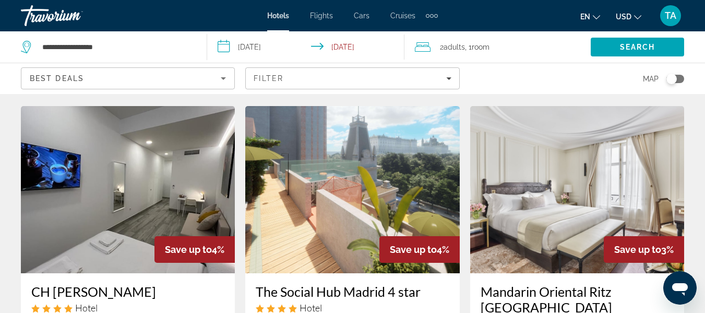
click at [148, 195] on img "Main content" at bounding box center [128, 189] width 214 height 167
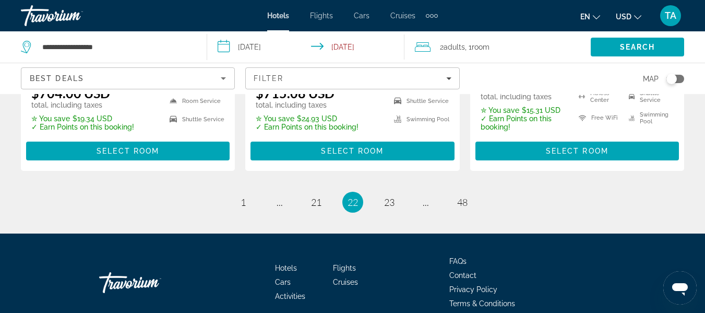
scroll to position [1568, 0]
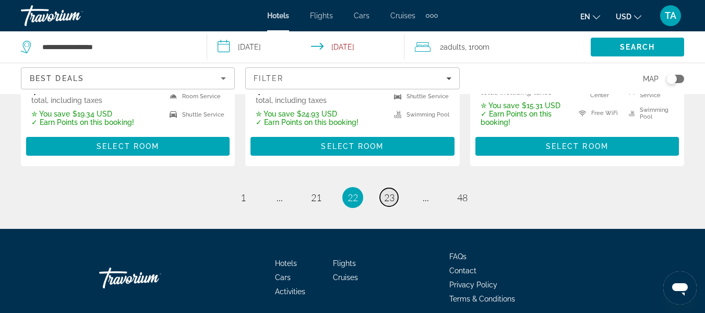
click at [388, 191] on span "23" at bounding box center [389, 196] width 10 height 11
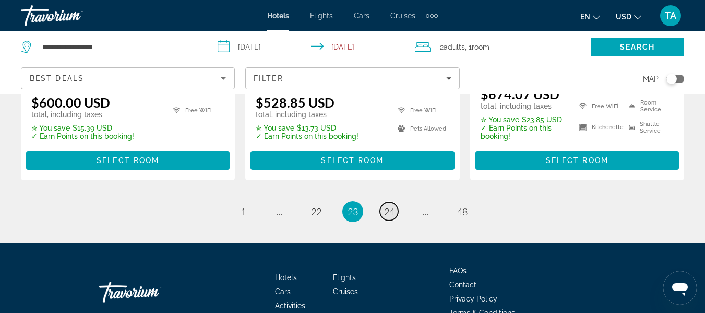
scroll to position [1573, 0]
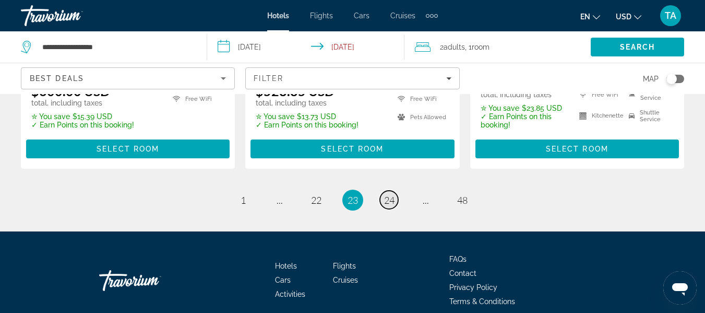
click at [388, 194] on span "24" at bounding box center [389, 199] width 10 height 11
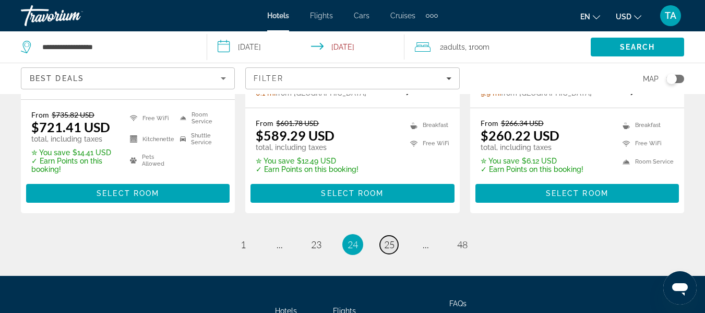
scroll to position [1592, 0]
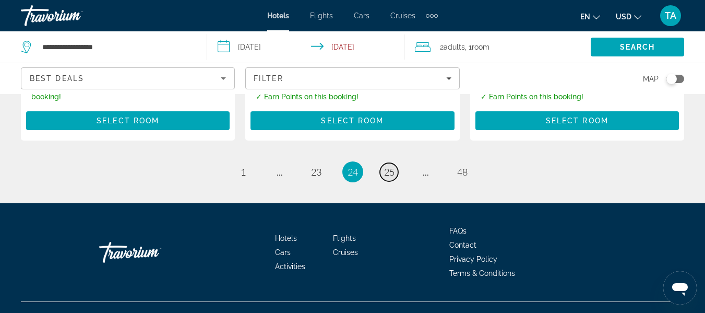
click at [388, 166] on span "25" at bounding box center [389, 171] width 10 height 11
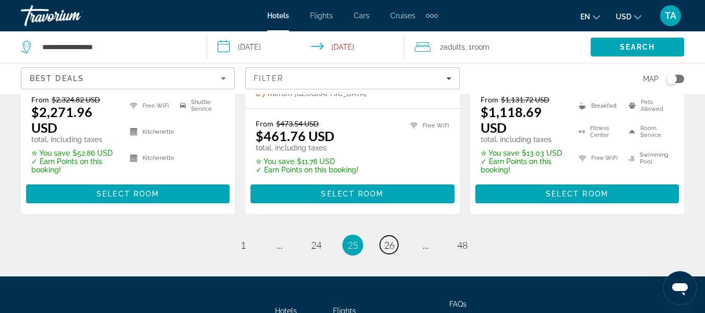
scroll to position [1616, 0]
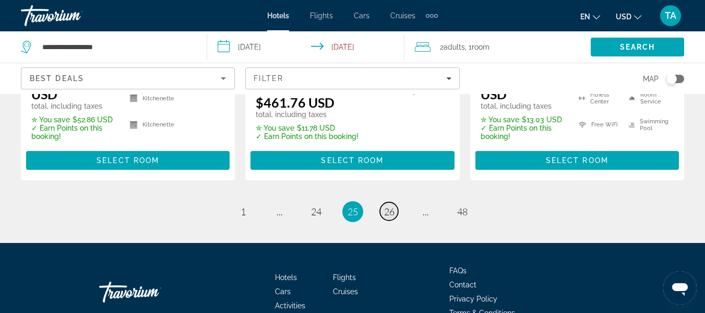
click at [387, 206] on span "26" at bounding box center [389, 211] width 10 height 11
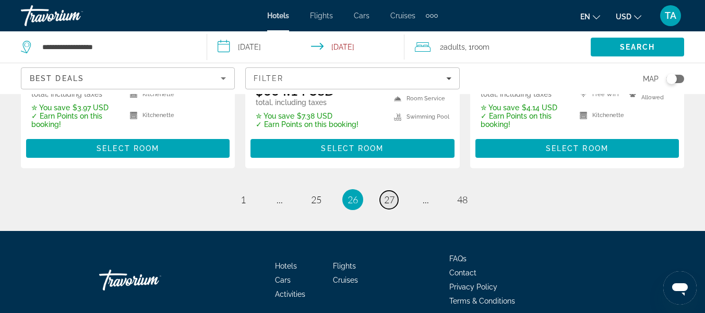
scroll to position [1608, 0]
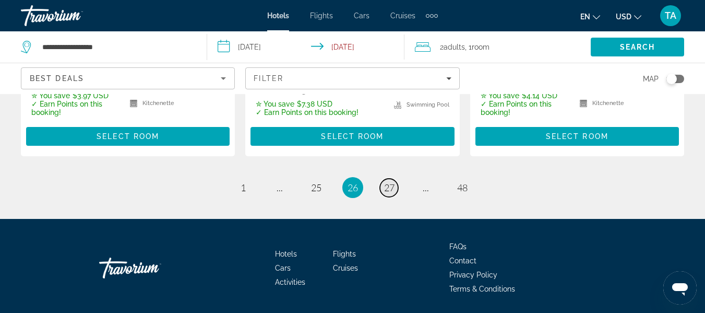
click at [387, 182] on span "27" at bounding box center [389, 187] width 10 height 11
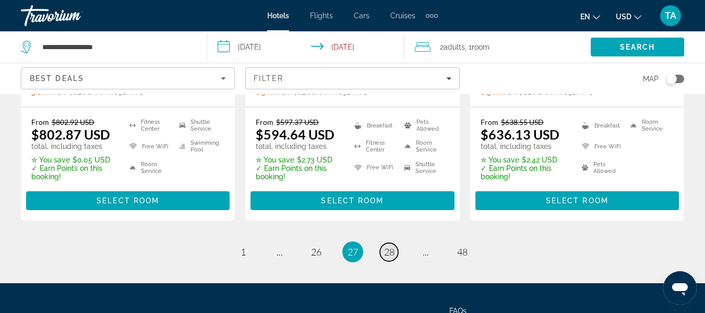
scroll to position [1639, 0]
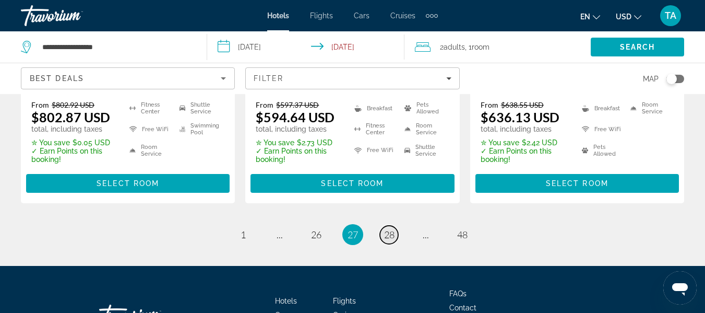
click at [387, 229] on span "28" at bounding box center [389, 234] width 10 height 11
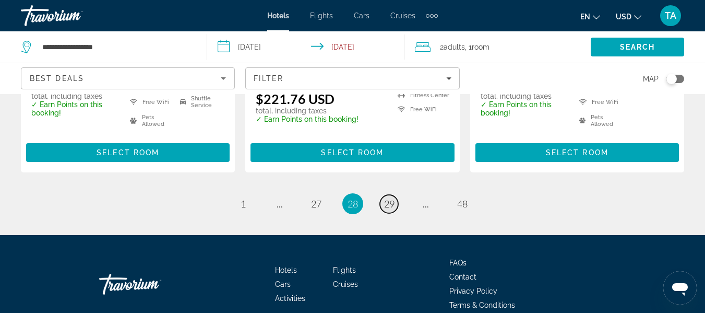
scroll to position [1632, 0]
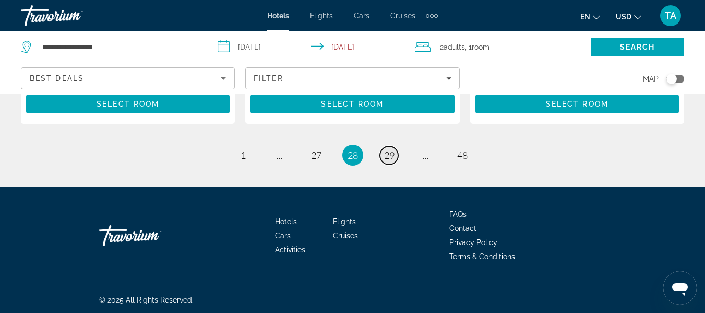
click at [387, 153] on span "29" at bounding box center [389, 154] width 10 height 11
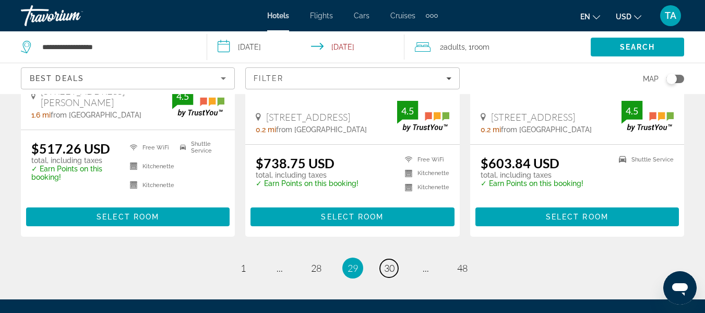
scroll to position [1524, 0]
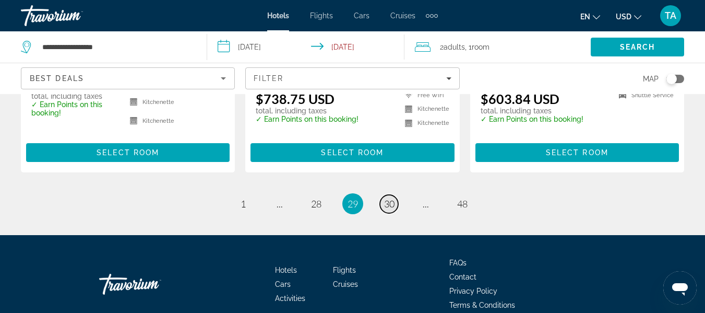
click at [391, 198] on span "30" at bounding box center [389, 203] width 10 height 11
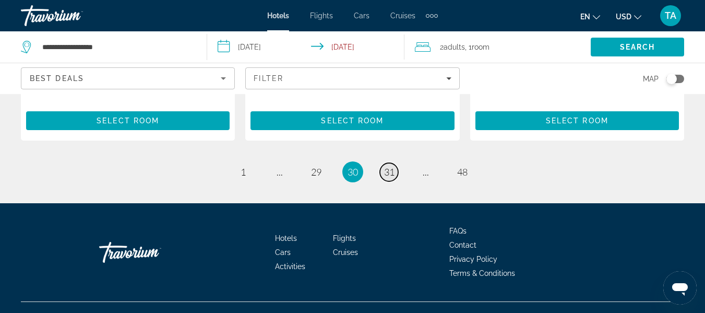
scroll to position [1502, 0]
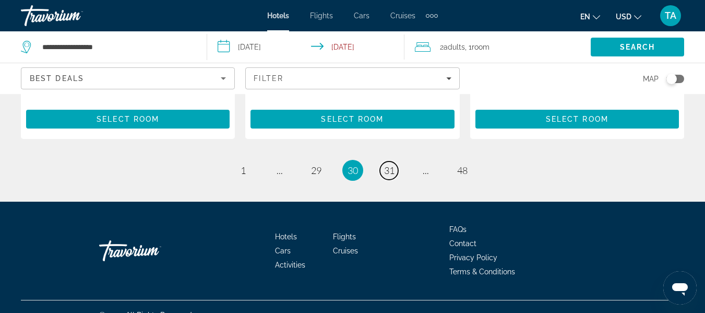
drag, startPoint x: 391, startPoint y: 155, endPoint x: 398, endPoint y: 174, distance: 20.2
click at [387, 164] on span "31" at bounding box center [389, 169] width 10 height 11
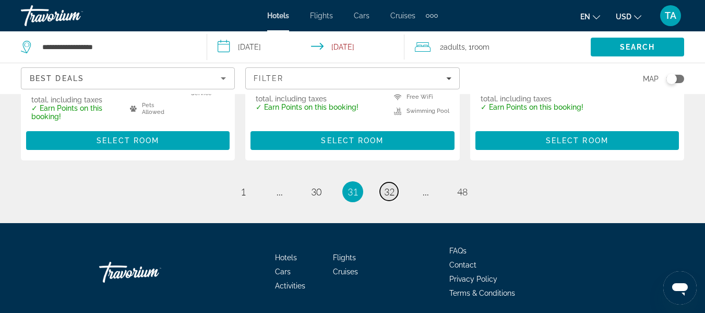
scroll to position [1521, 0]
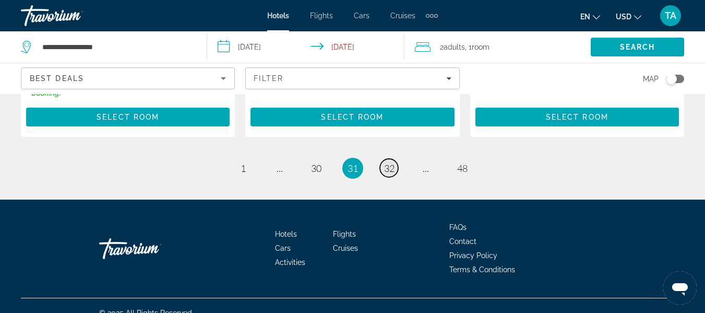
click at [387, 162] on span "32" at bounding box center [389, 167] width 10 height 11
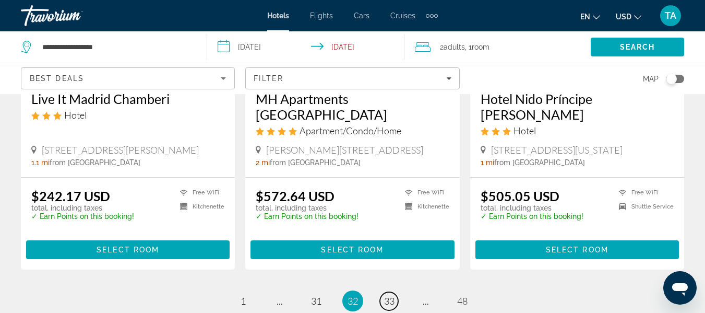
scroll to position [1511, 0]
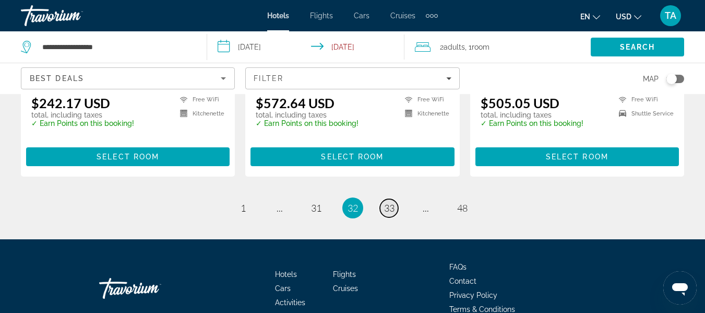
click at [390, 202] on span "33" at bounding box center [389, 207] width 10 height 11
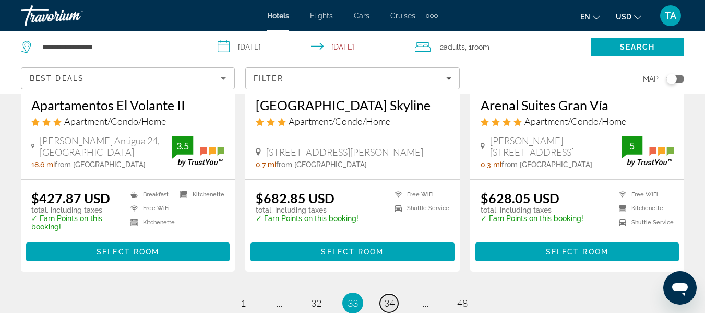
scroll to position [1521, 0]
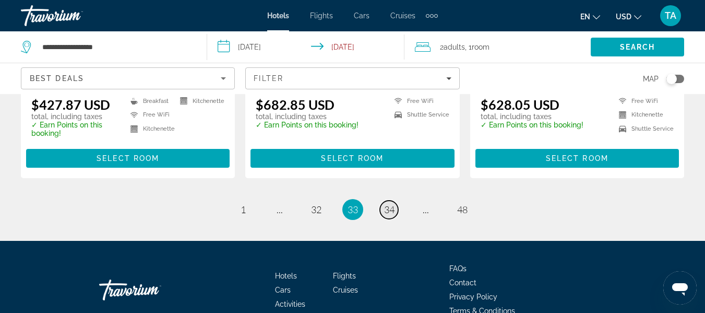
click at [390, 203] on span "34" at bounding box center [389, 208] width 10 height 11
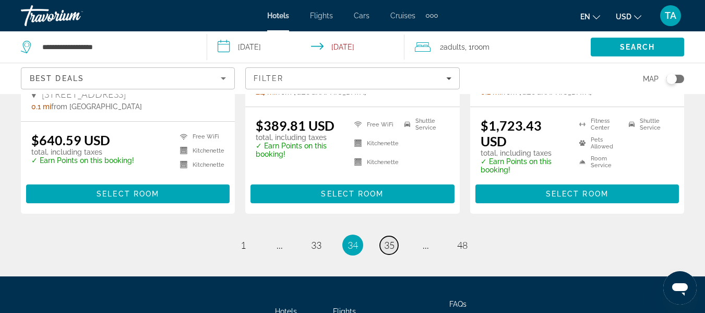
scroll to position [1499, 0]
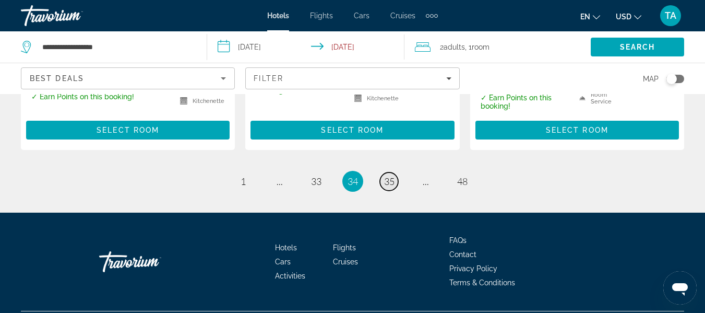
click at [390, 175] on span "35" at bounding box center [389, 180] width 10 height 11
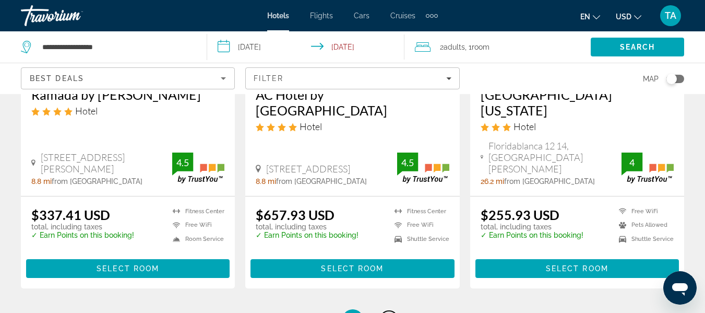
scroll to position [1568, 0]
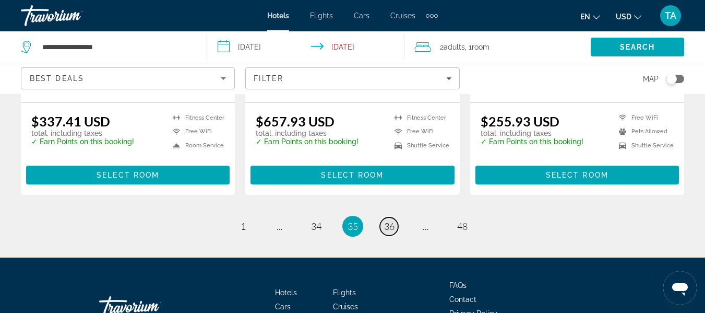
click at [390, 220] on span "36" at bounding box center [389, 225] width 10 height 11
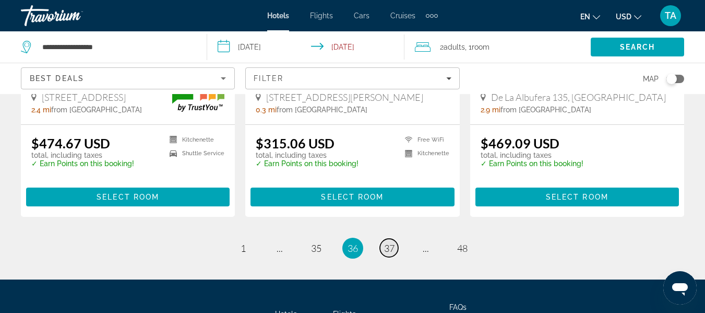
scroll to position [1537, 0]
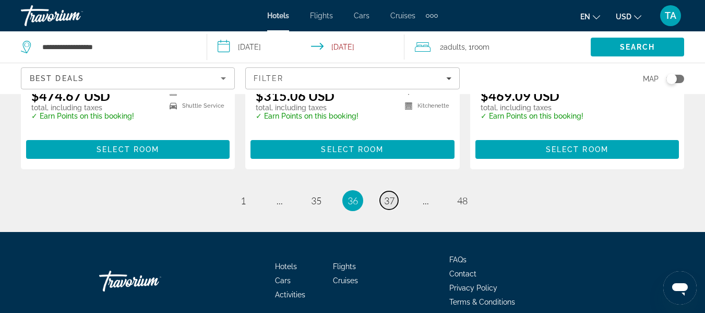
click at [390, 195] on span "37" at bounding box center [389, 200] width 10 height 11
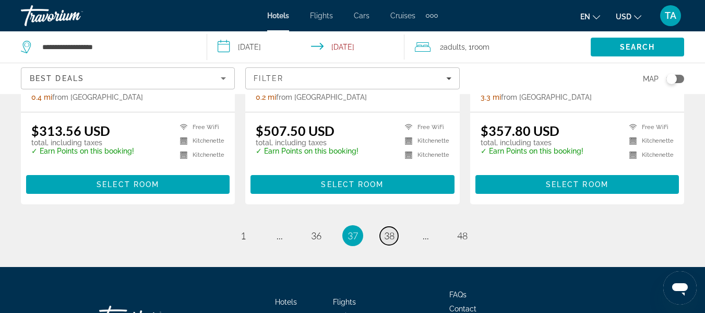
scroll to position [1521, 0]
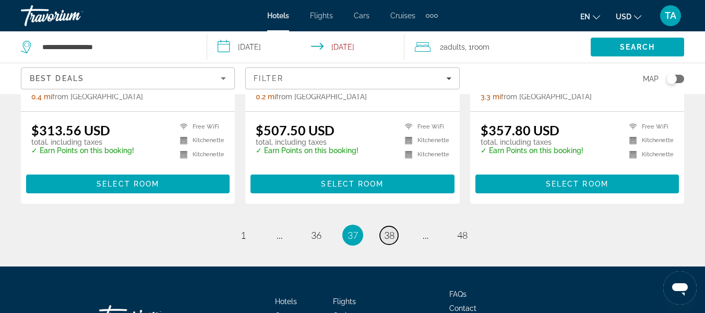
click at [390, 229] on span "38" at bounding box center [389, 234] width 10 height 11
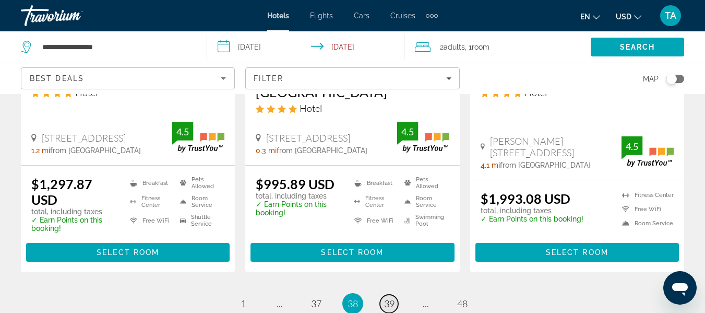
scroll to position [1440, 0]
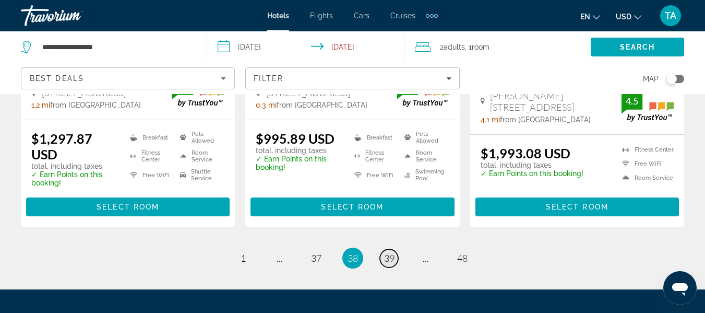
click at [387, 252] on span "39" at bounding box center [389, 257] width 10 height 11
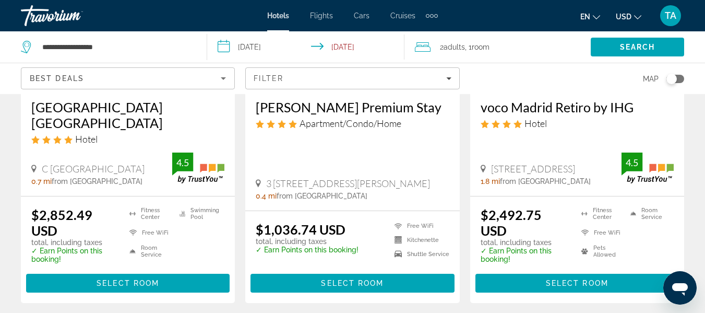
scroll to position [1440, 0]
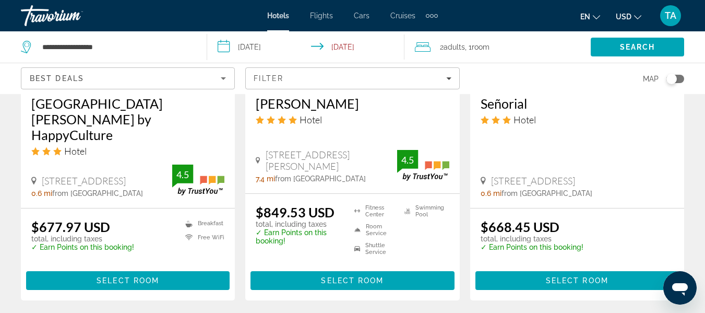
scroll to position [1520, 0]
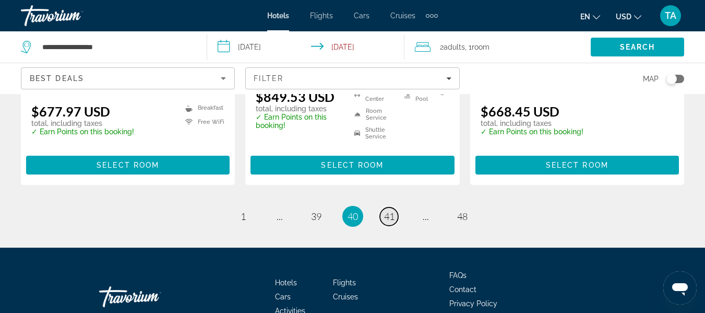
click at [391, 210] on span "41" at bounding box center [389, 215] width 10 height 11
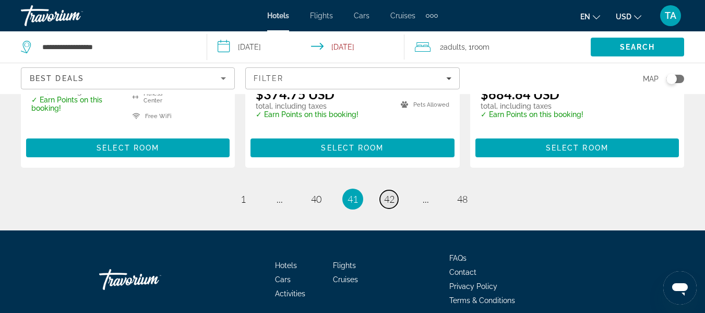
scroll to position [1553, 0]
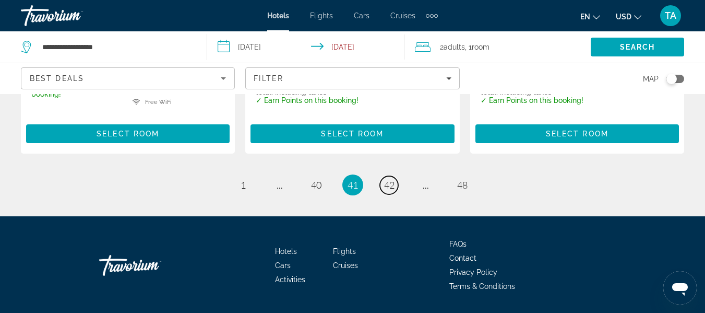
drag, startPoint x: 391, startPoint y: 150, endPoint x: 424, endPoint y: 217, distance: 73.7
click at [389, 179] on span "42" at bounding box center [389, 184] width 10 height 11
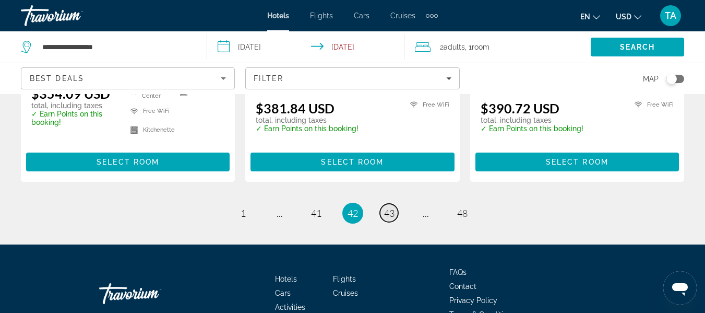
scroll to position [1522, 0]
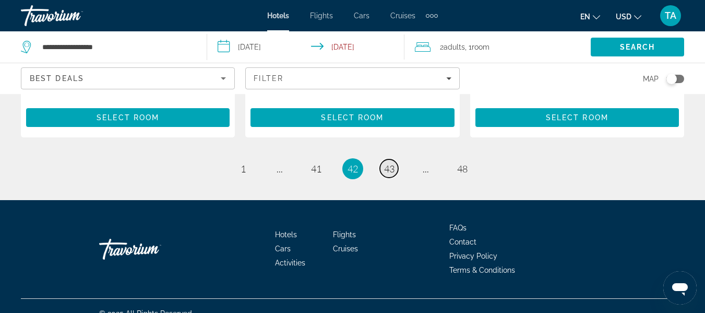
click at [389, 163] on span "43" at bounding box center [389, 168] width 10 height 11
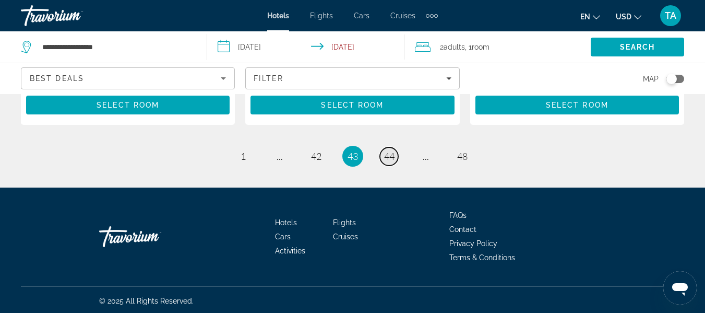
scroll to position [1536, 0]
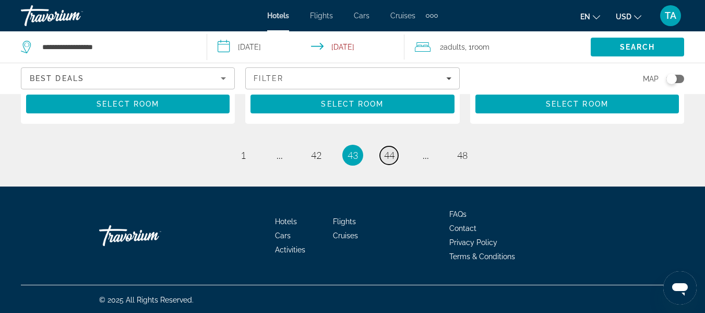
click at [389, 152] on span "44" at bounding box center [389, 154] width 10 height 11
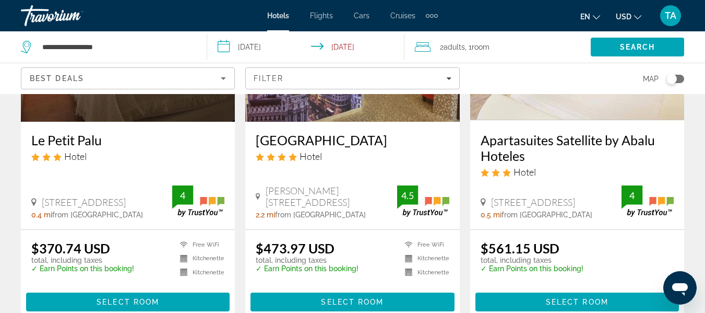
scroll to position [1503, 0]
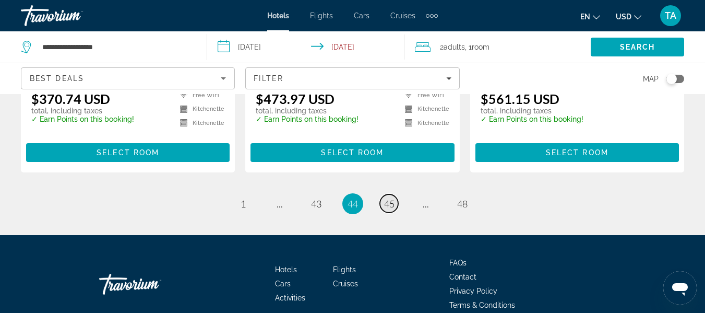
click at [389, 194] on link "page 45" at bounding box center [389, 203] width 18 height 18
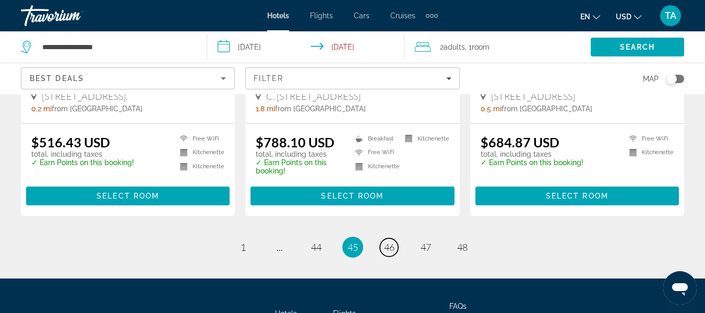
scroll to position [1528, 0]
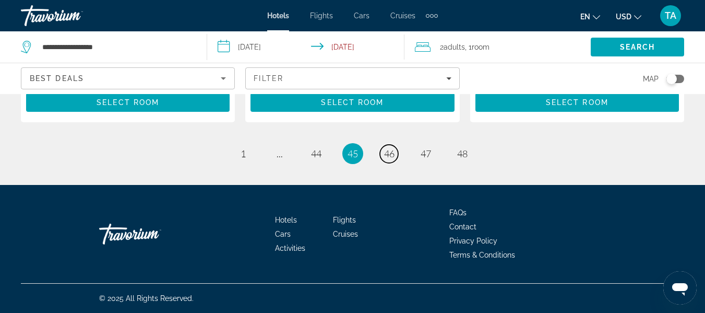
drag, startPoint x: 388, startPoint y: 152, endPoint x: 358, endPoint y: 135, distance: 35.1
click at [385, 153] on span "46" at bounding box center [389, 153] width 10 height 11
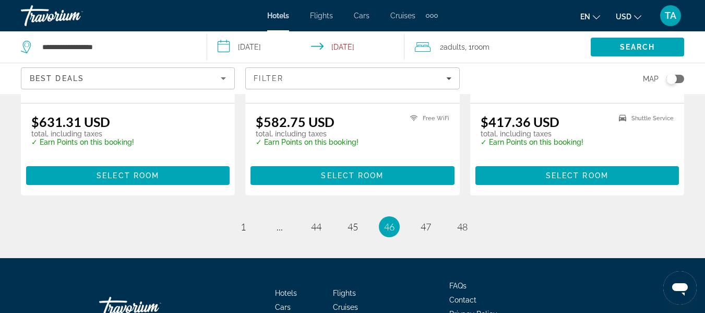
scroll to position [1482, 0]
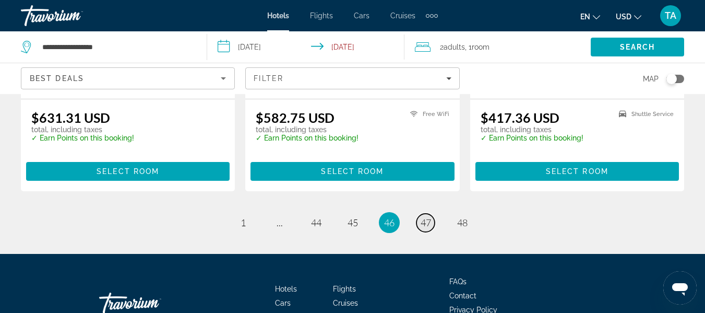
click at [423, 217] on span "47" at bounding box center [426, 222] width 10 height 11
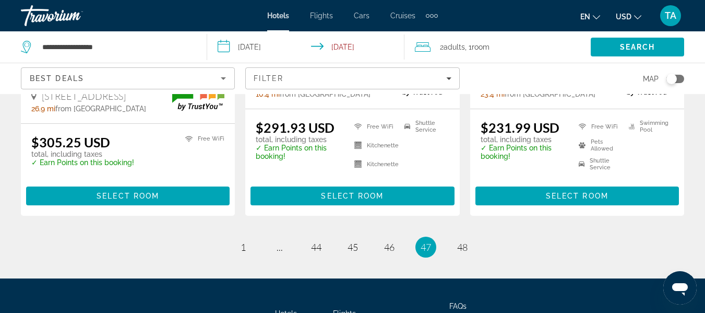
scroll to position [1536, 0]
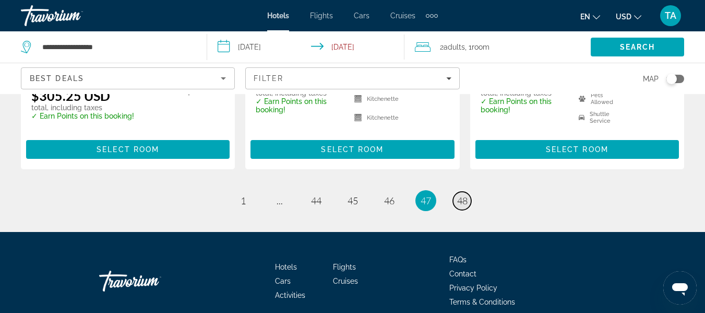
click at [463, 195] on span "48" at bounding box center [462, 200] width 10 height 11
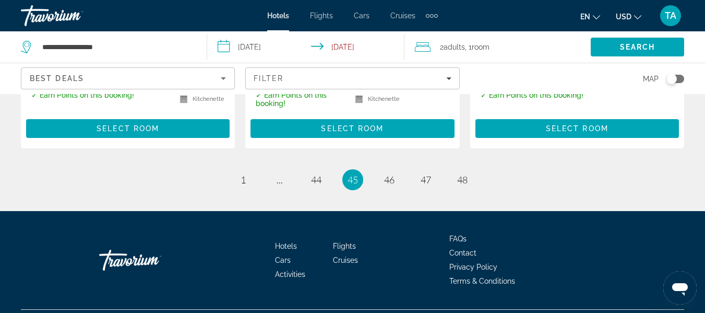
scroll to position [1503, 0]
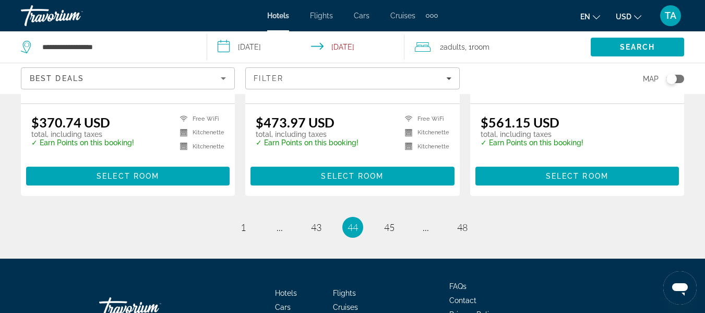
scroll to position [1482, 0]
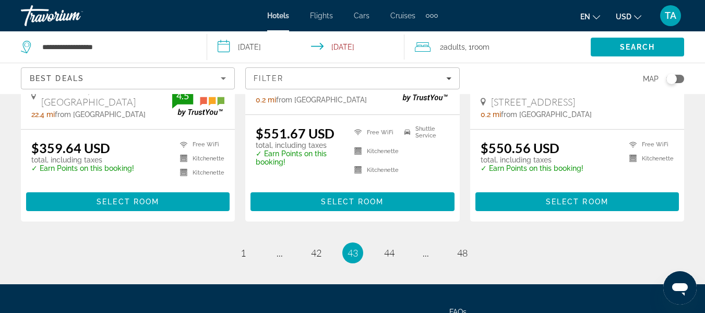
scroll to position [1440, 0]
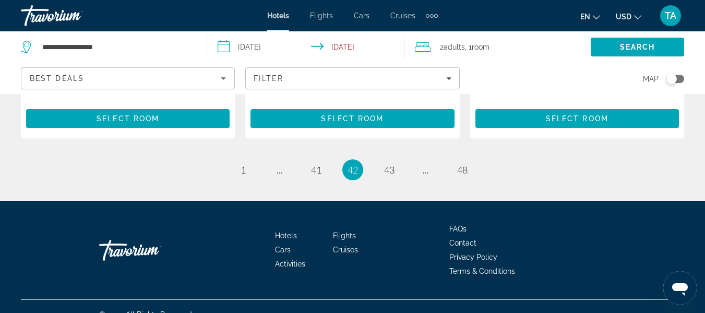
scroll to position [1522, 0]
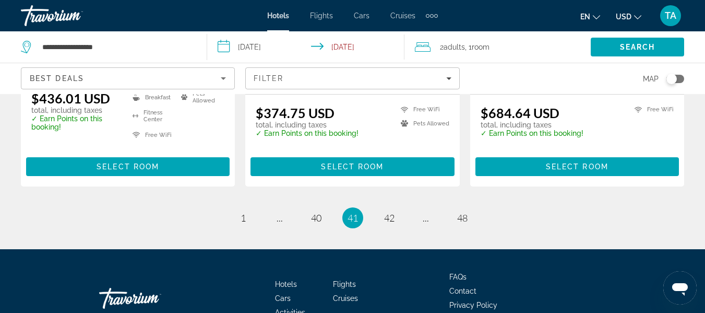
scroll to position [1553, 0]
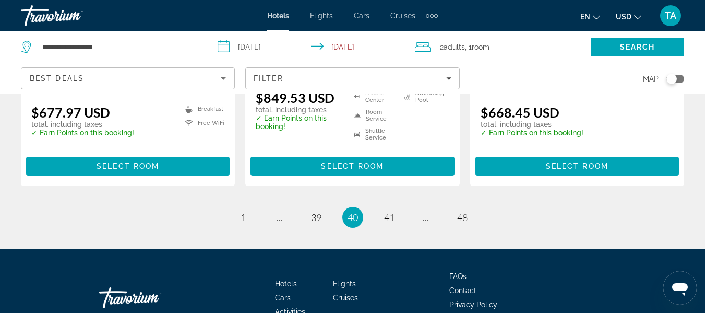
scroll to position [1520, 0]
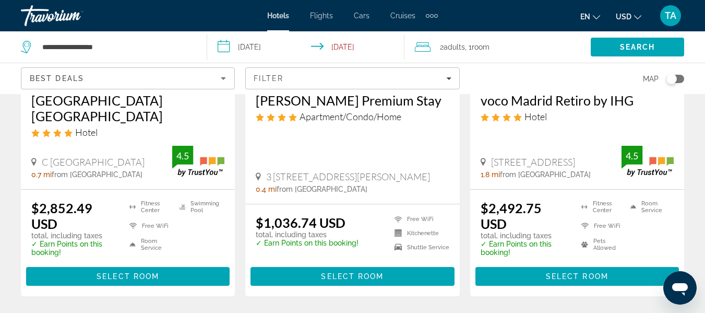
scroll to position [1551, 0]
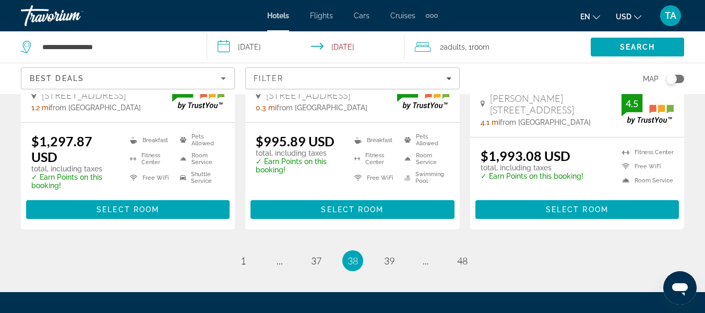
scroll to position [1517, 0]
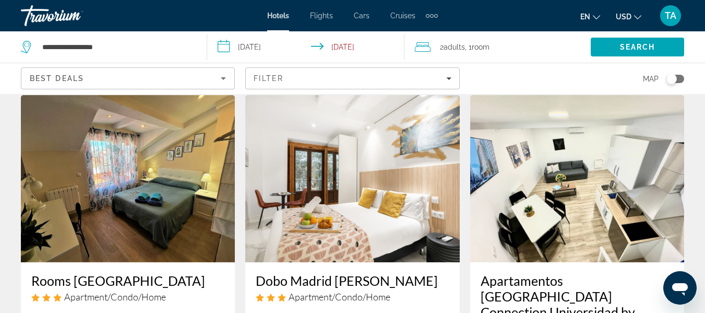
scroll to position [1210, 0]
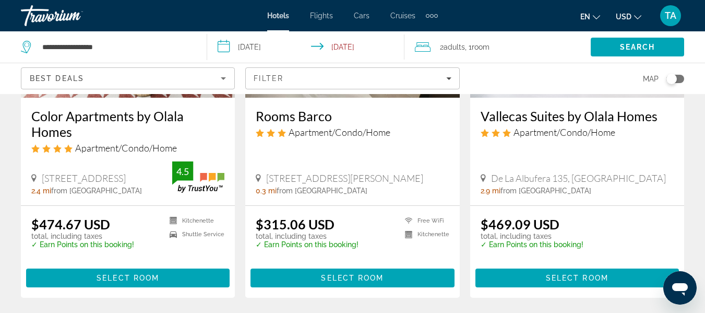
scroll to position [1461, 0]
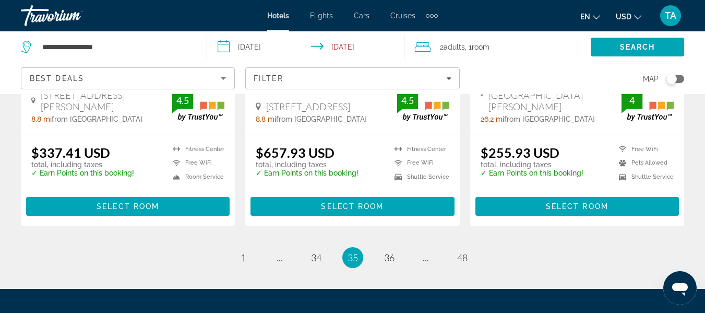
scroll to position [1568, 0]
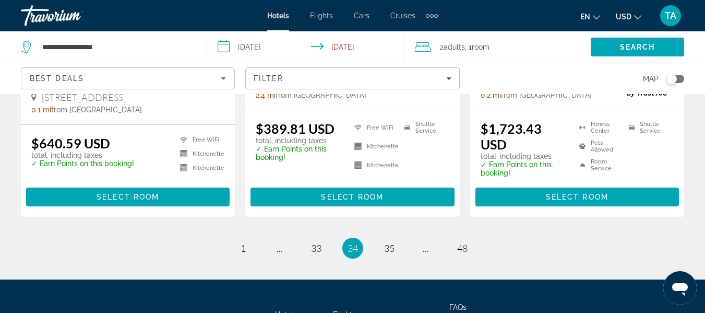
scroll to position [1499, 0]
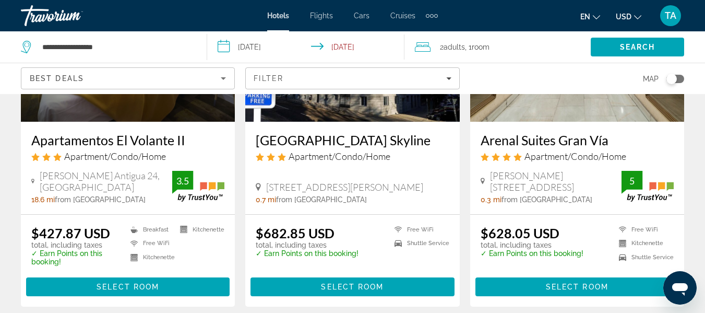
scroll to position [1521, 0]
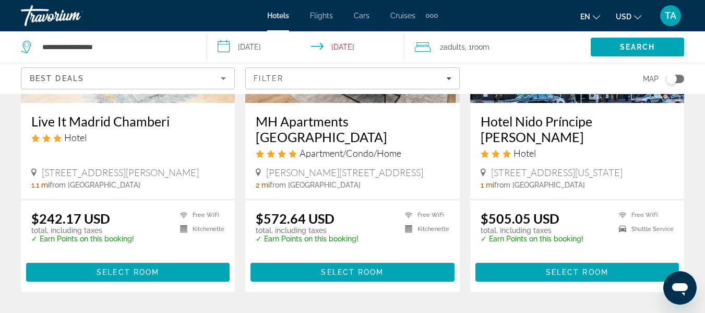
scroll to position [1511, 0]
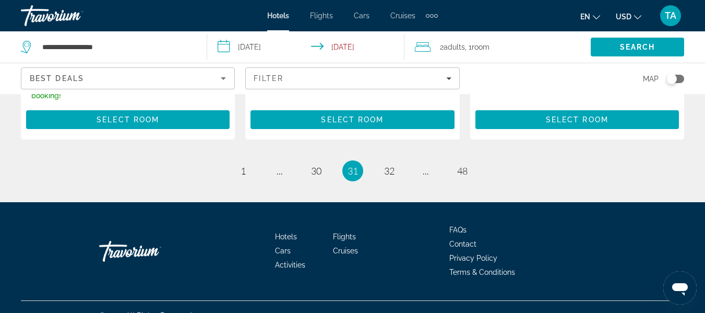
scroll to position [1521, 0]
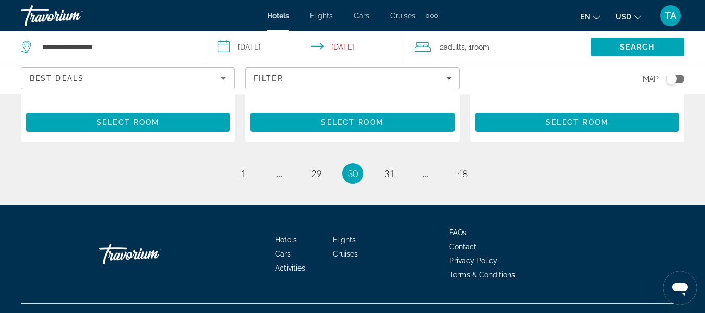
scroll to position [1502, 0]
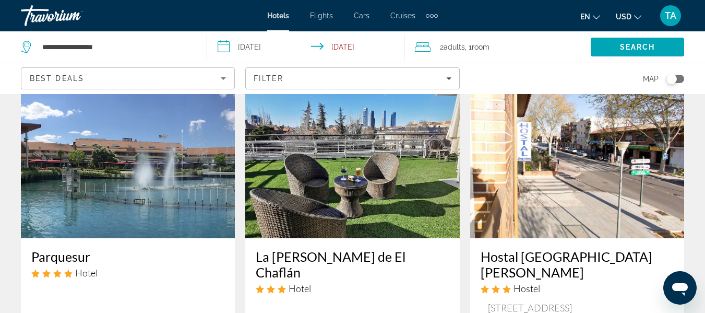
scroll to position [438, 0]
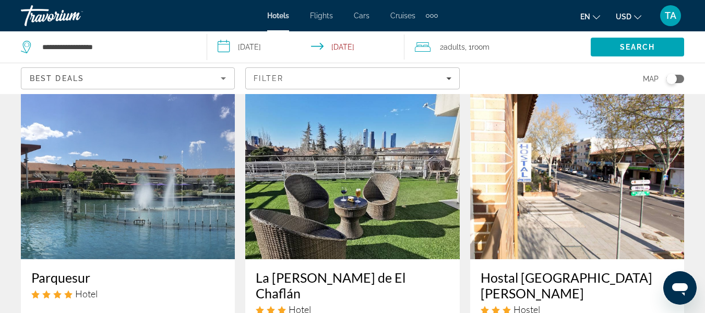
click at [404, 201] on img "Main content" at bounding box center [352, 175] width 214 height 167
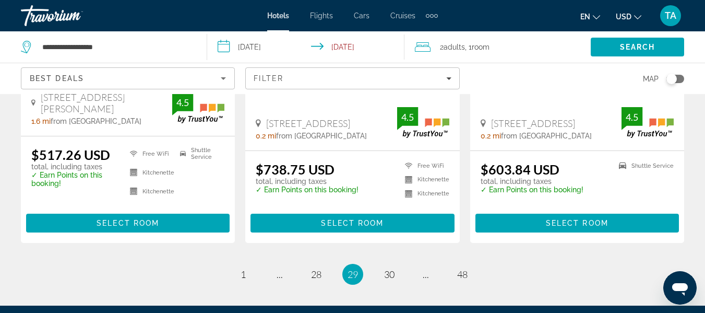
scroll to position [1461, 0]
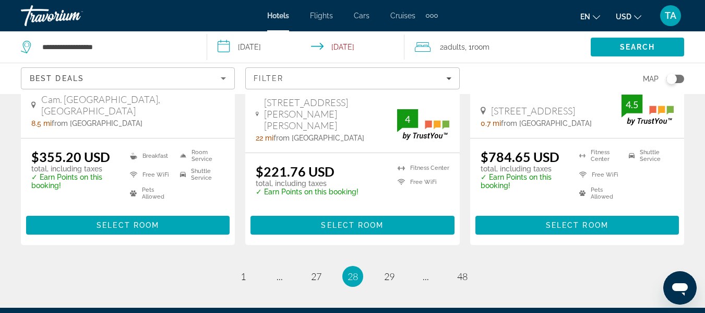
scroll to position [1632, 0]
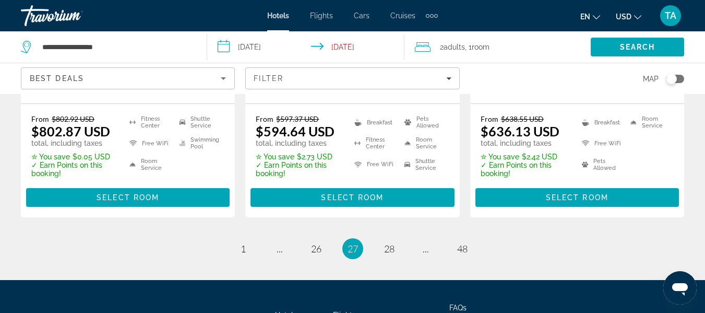
scroll to position [1639, 0]
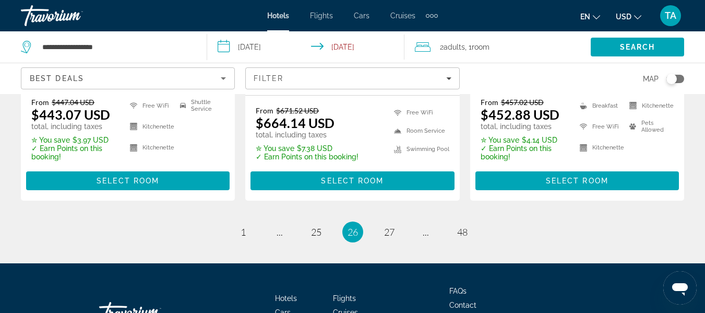
scroll to position [1608, 0]
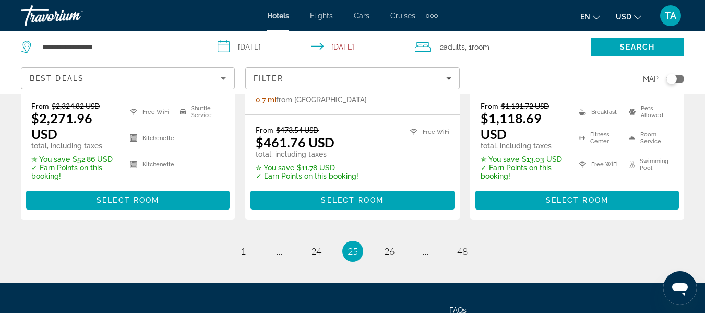
scroll to position [1616, 0]
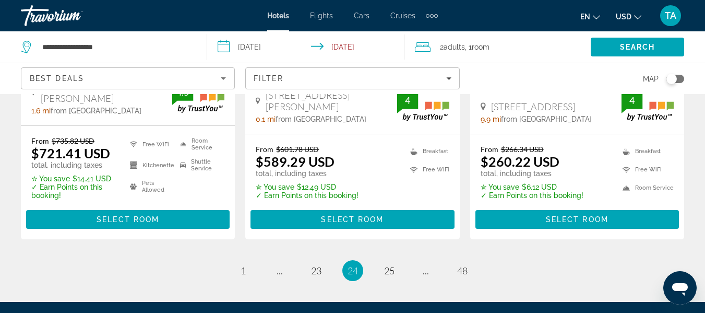
scroll to position [1592, 0]
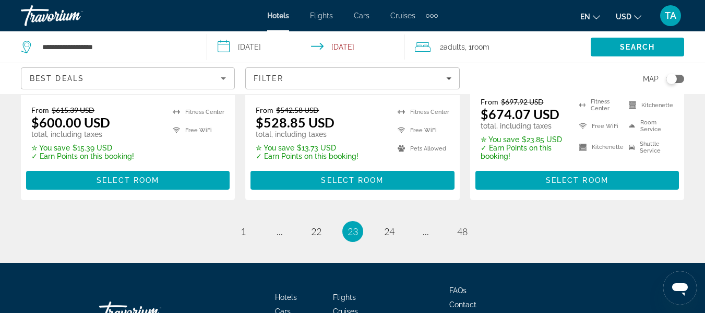
scroll to position [1573, 0]
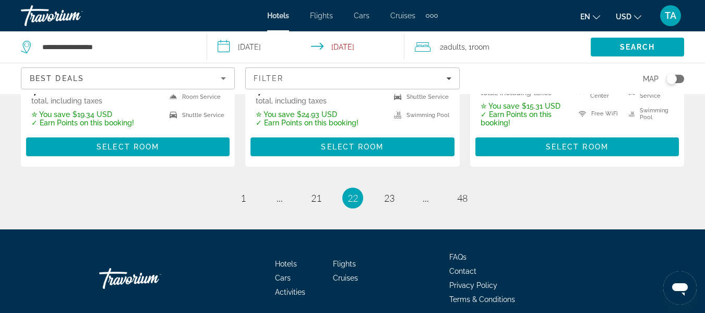
scroll to position [1568, 0]
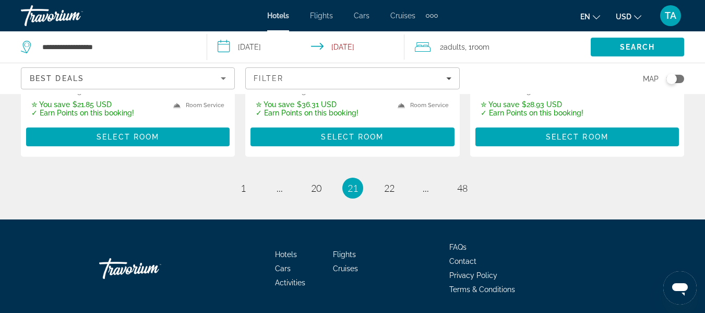
scroll to position [1591, 0]
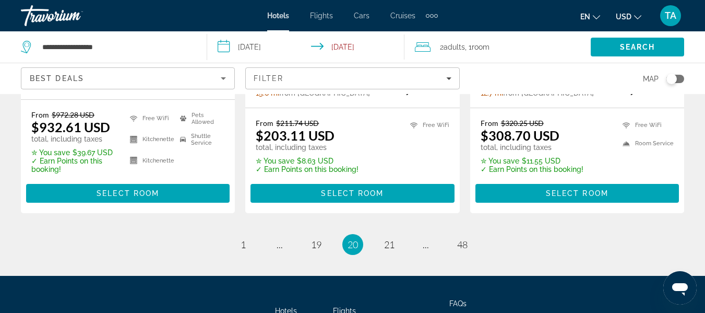
scroll to position [1578, 0]
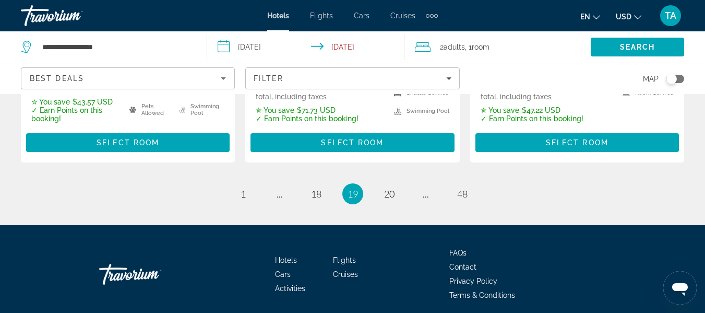
scroll to position [1572, 0]
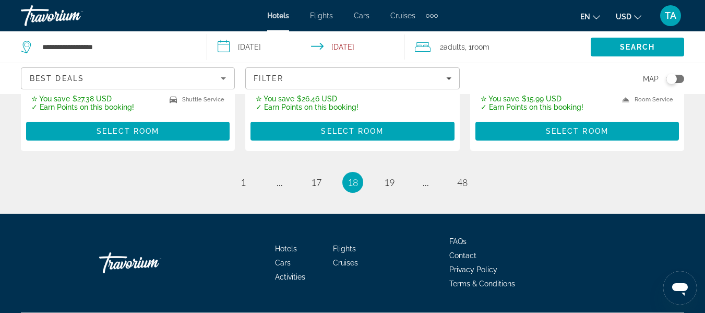
scroll to position [1537, 0]
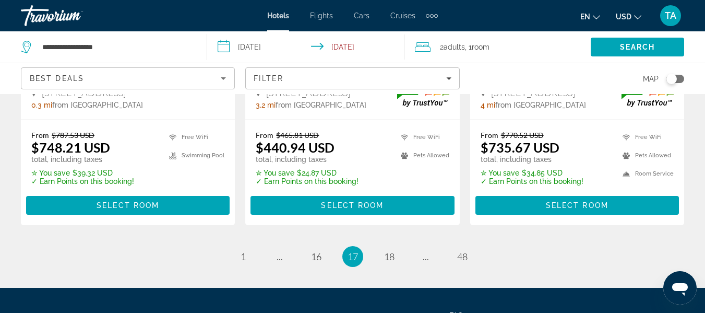
scroll to position [1548, 0]
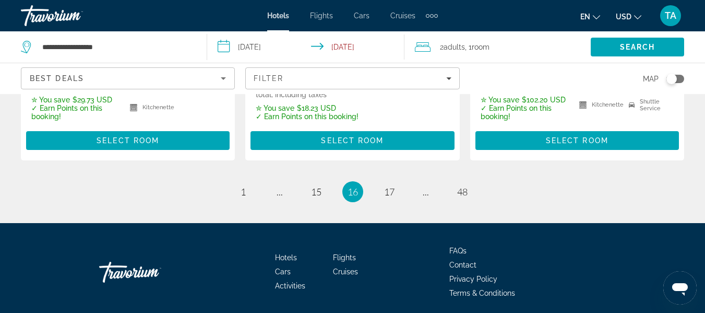
scroll to position [1565, 0]
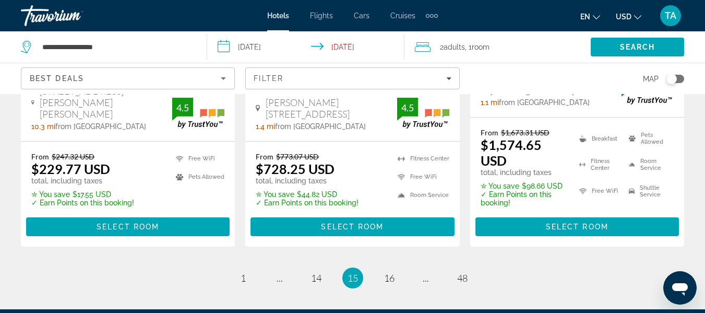
scroll to position [1583, 0]
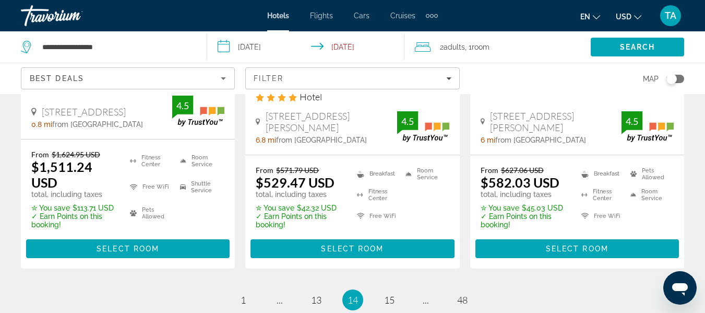
scroll to position [1609, 0]
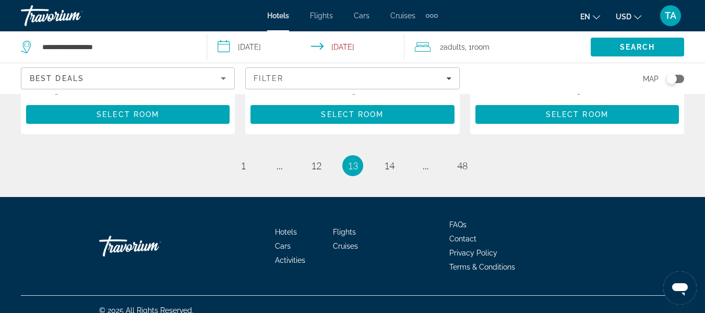
scroll to position [1639, 0]
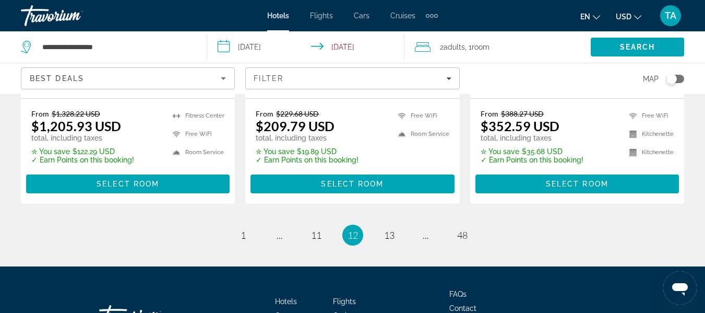
scroll to position [1616, 0]
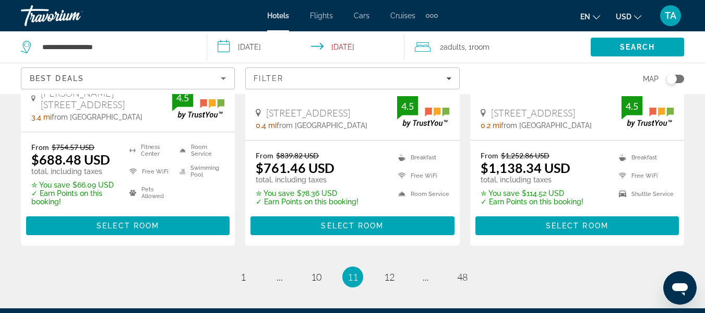
scroll to position [1592, 0]
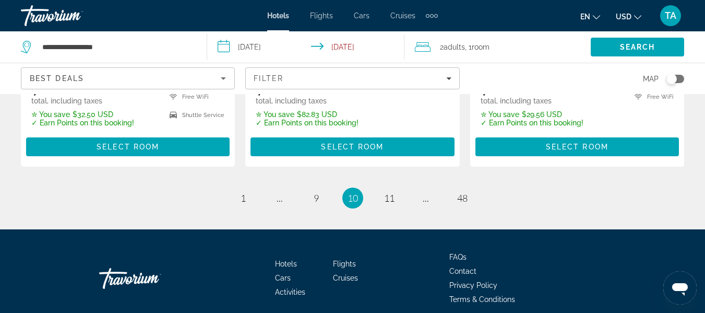
scroll to position [1549, 0]
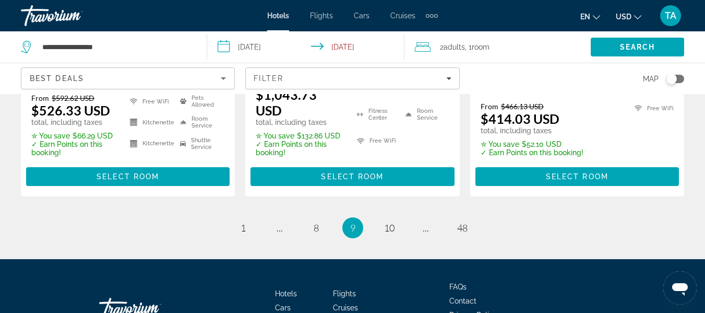
scroll to position [1607, 0]
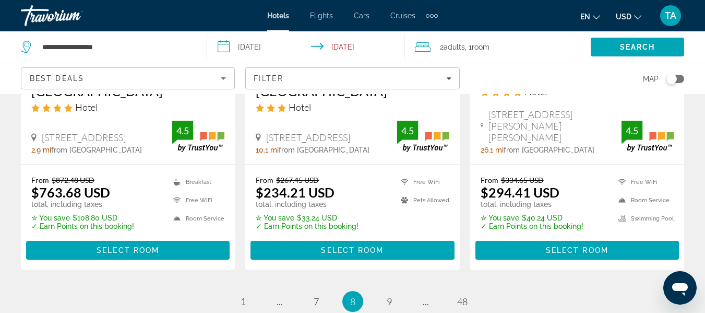
scroll to position [1589, 0]
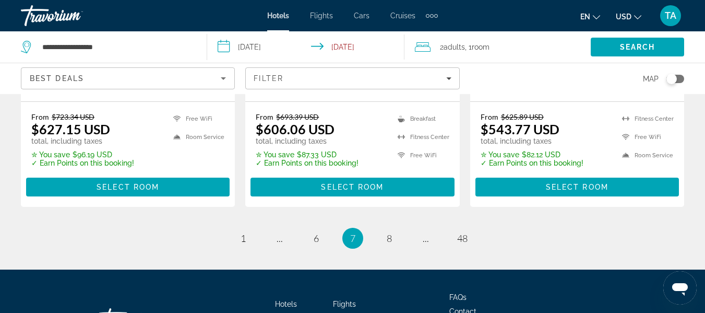
scroll to position [1545, 0]
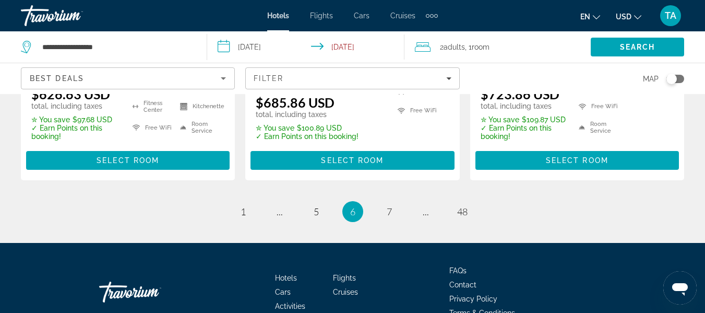
scroll to position [1580, 0]
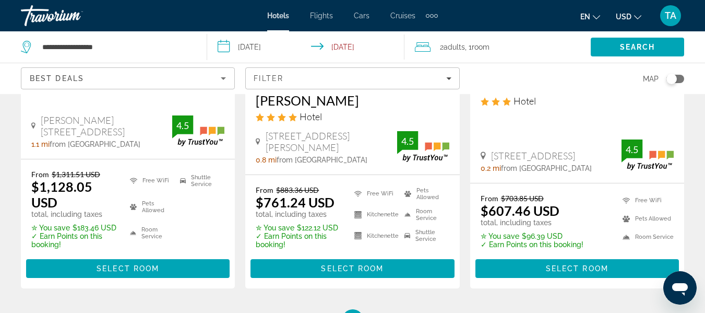
scroll to position [1524, 0]
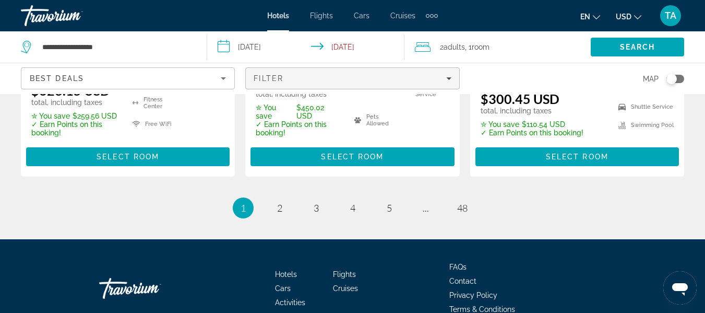
scroll to position [1607, 0]
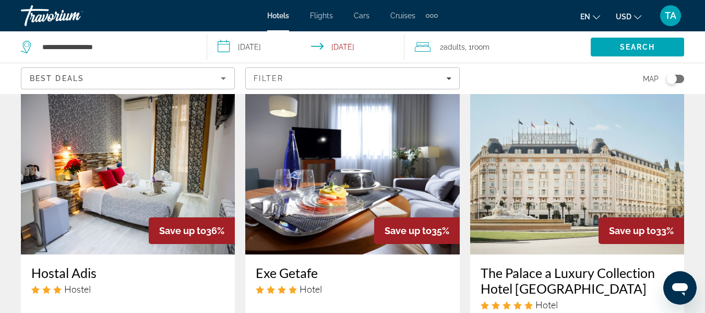
scroll to position [480, 0]
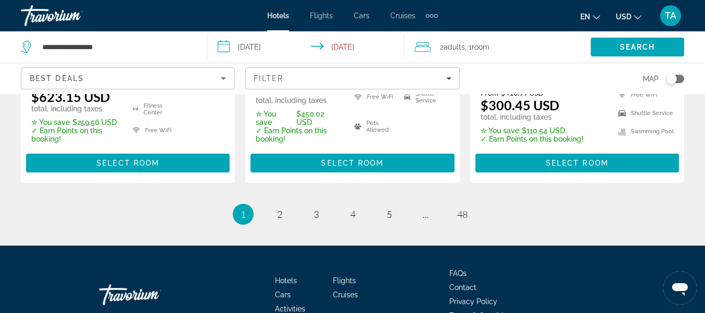
scroll to position [1628, 0]
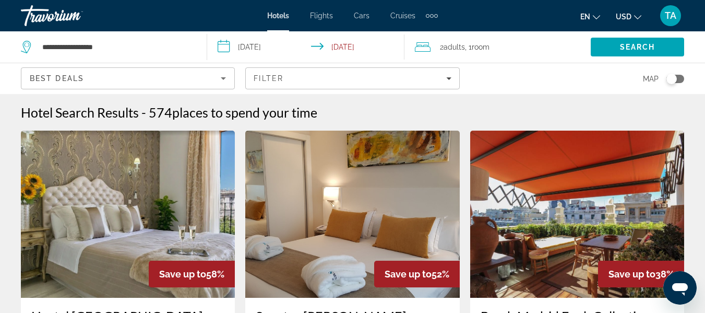
click at [348, 221] on img "Main content" at bounding box center [352, 213] width 214 height 167
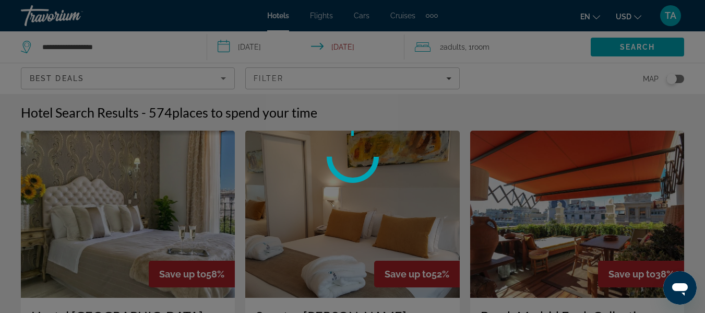
drag, startPoint x: 668, startPoint y: 79, endPoint x: 687, endPoint y: 82, distance: 19.6
click at [687, 82] on div at bounding box center [352, 156] width 705 height 313
drag, startPoint x: 668, startPoint y: 78, endPoint x: 676, endPoint y: 76, distance: 7.8
click at [670, 77] on div at bounding box center [352, 156] width 705 height 313
click at [568, 217] on div at bounding box center [352, 156] width 705 height 313
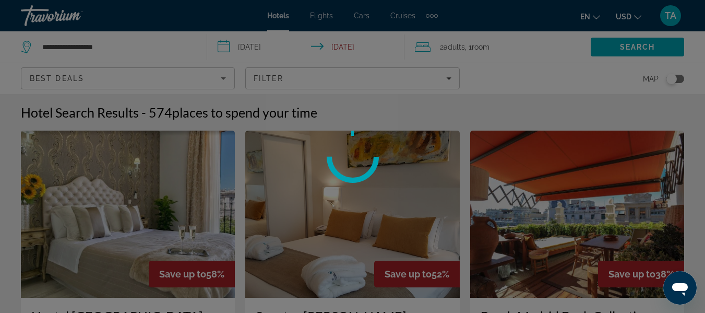
click at [433, 221] on div at bounding box center [352, 156] width 705 height 313
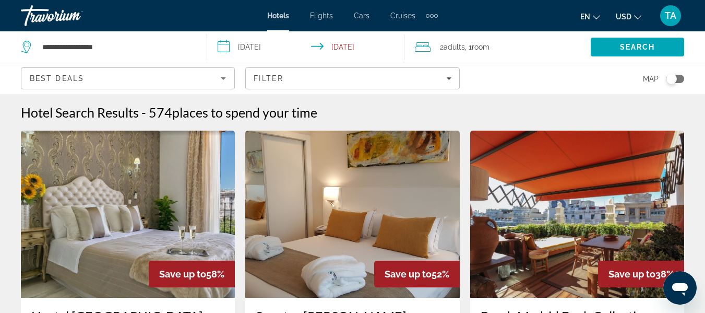
click at [671, 79] on div "Toggle map" at bounding box center [671, 79] width 10 height 10
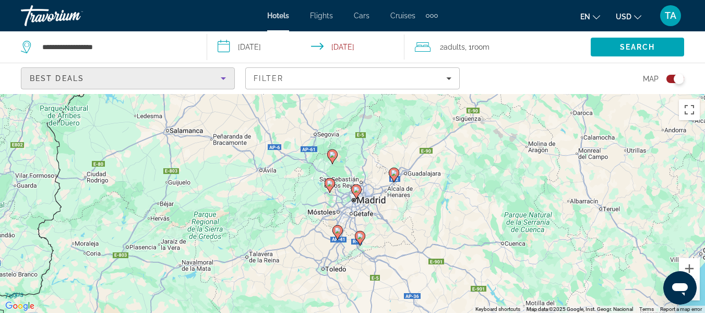
click at [224, 77] on icon "Sort by" at bounding box center [223, 78] width 5 height 3
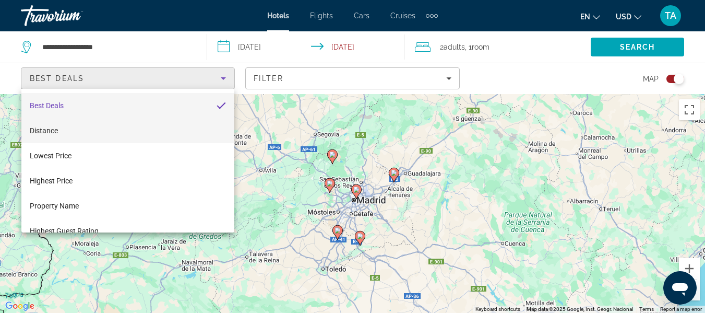
click at [210, 129] on mat-option "Distance" at bounding box center [127, 130] width 213 height 25
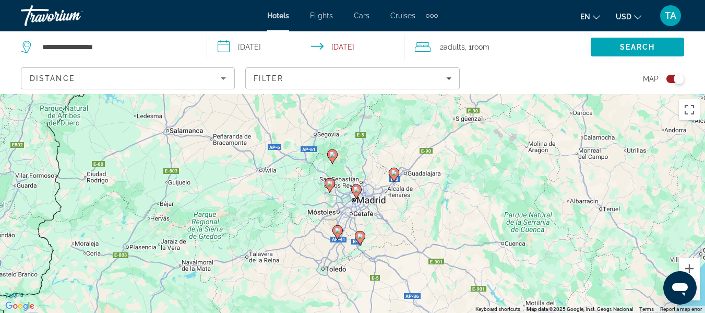
click at [356, 188] on image "Main content" at bounding box center [356, 189] width 6 height 6
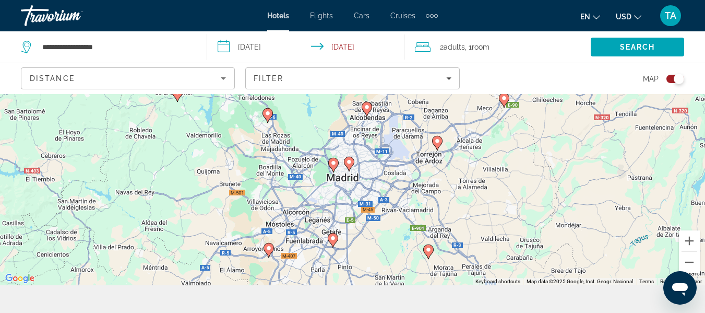
scroll to position [42, 0]
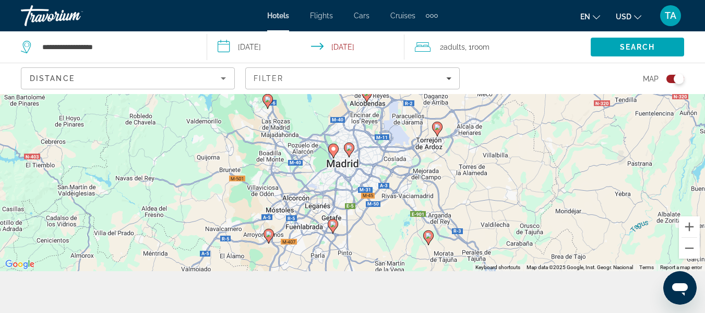
click at [331, 153] on icon "Main content" at bounding box center [332, 150] width 9 height 14
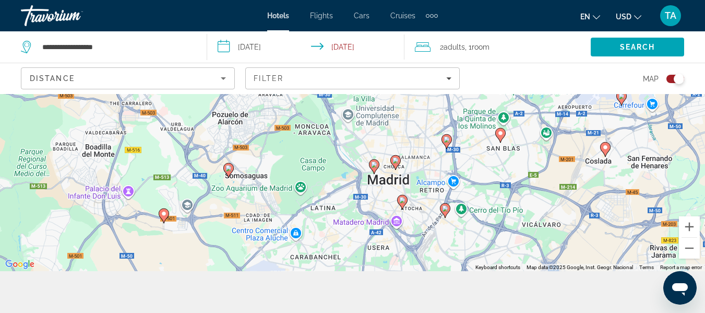
click at [375, 168] on icon "Main content" at bounding box center [373, 166] width 9 height 14
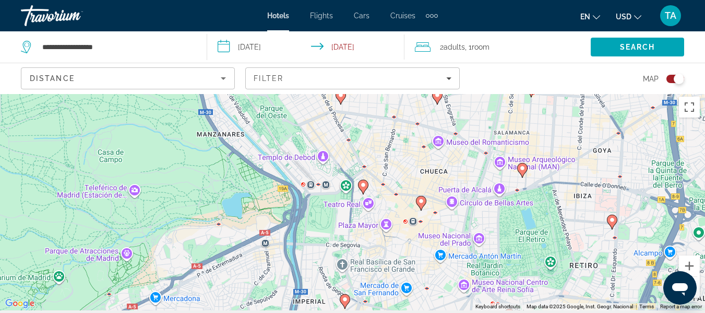
scroll to position [0, 0]
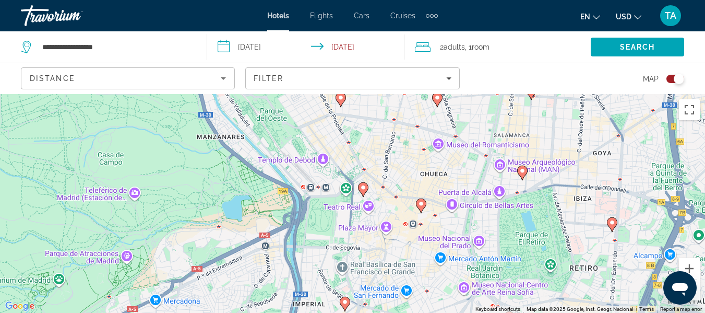
click at [366, 189] on image "Main content" at bounding box center [363, 187] width 6 height 6
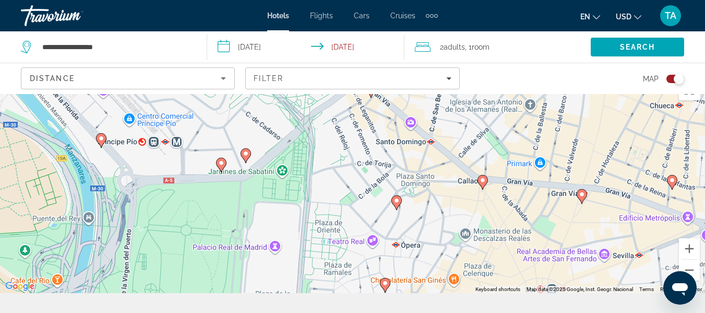
scroll to position [21, 0]
click at [383, 285] on icon "Main content" at bounding box center [384, 284] width 9 height 14
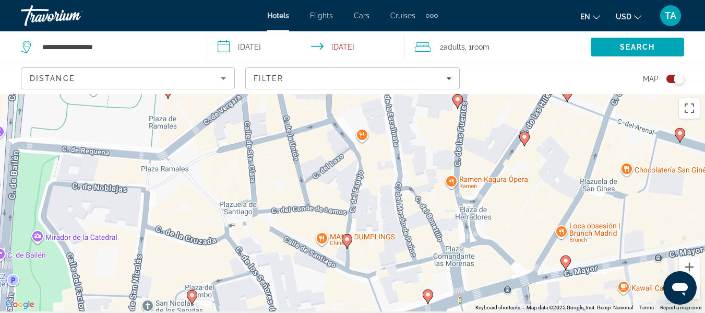
scroll to position [0, 0]
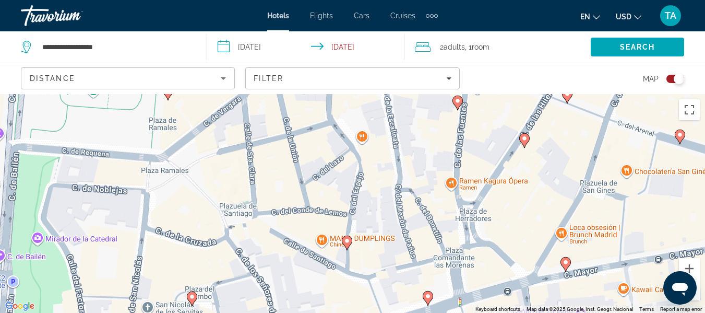
click at [426, 285] on image "Main content" at bounding box center [428, 296] width 6 height 6
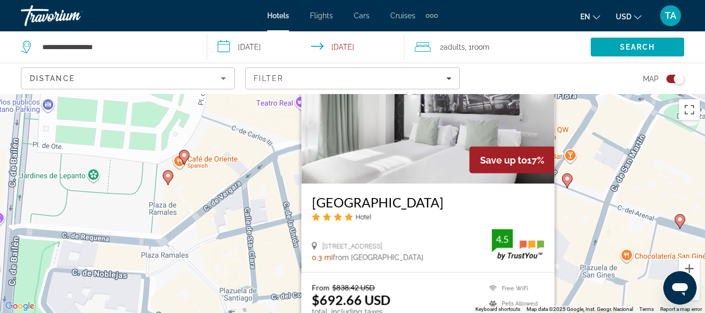
click at [571, 209] on div "To activate drag with keyboard, press Alt + Enter. Once in keyboard drag state,…" at bounding box center [352, 203] width 705 height 219
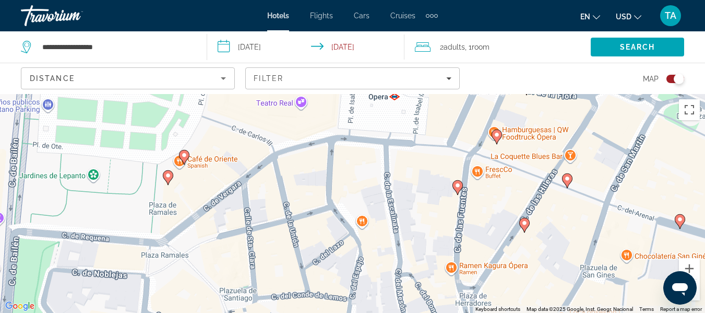
click at [457, 188] on image "Main content" at bounding box center [457, 185] width 6 height 6
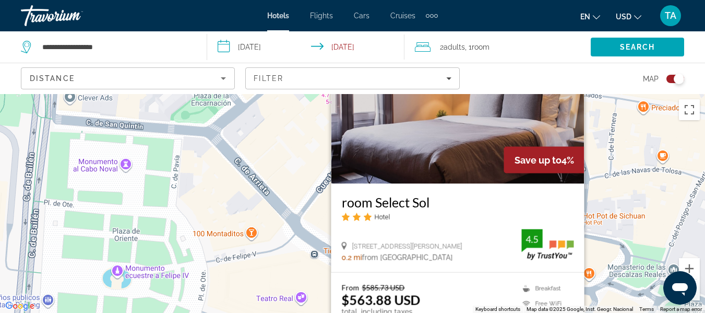
click at [592, 150] on div "To activate drag with keyboard, press Alt + Enter. Once in keyboard drag state,…" at bounding box center [352, 203] width 705 height 219
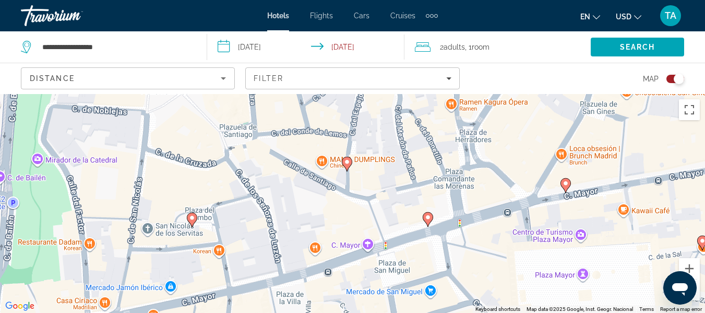
click at [191, 220] on image "Main content" at bounding box center [192, 217] width 6 height 6
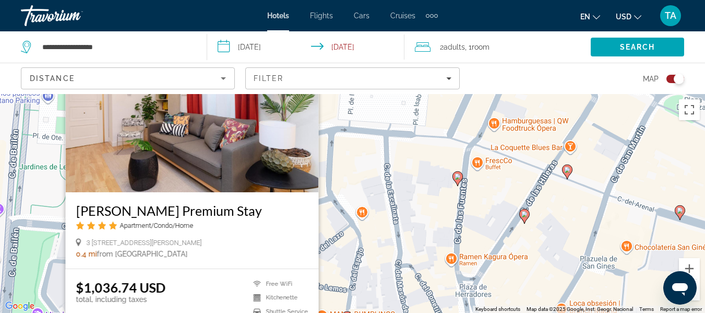
click at [342, 199] on div "To activate drag with keyboard, press Alt + Enter. Once in keyboard drag state,…" at bounding box center [352, 203] width 705 height 219
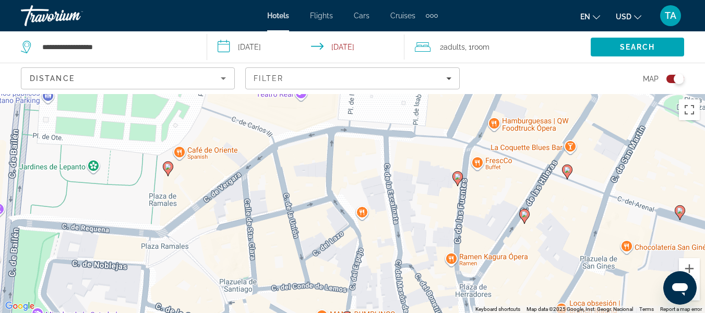
click at [169, 170] on icon "Main content" at bounding box center [167, 168] width 9 height 14
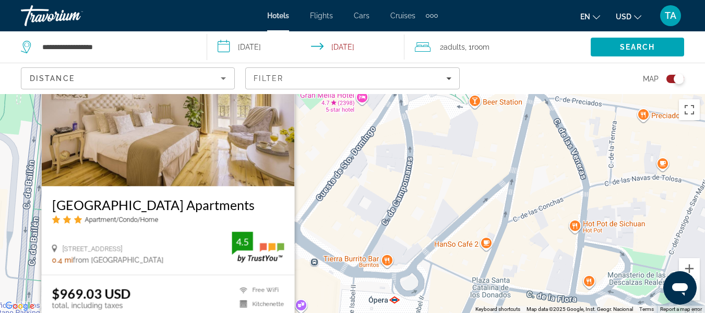
click at [334, 145] on div "To activate drag with keyboard, press Alt + Enter. Once in keyboard drag state,…" at bounding box center [352, 203] width 705 height 219
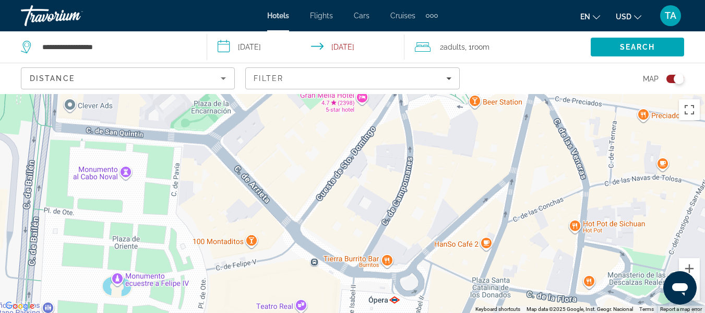
click at [343, 105] on div "To activate drag with keyboard, press Alt + Enter. Once in keyboard drag state,…" at bounding box center [352, 203] width 705 height 219
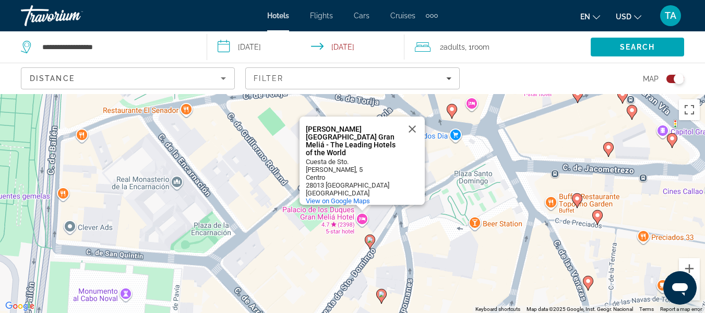
click at [452, 113] on icon "Main content" at bounding box center [451, 111] width 9 height 14
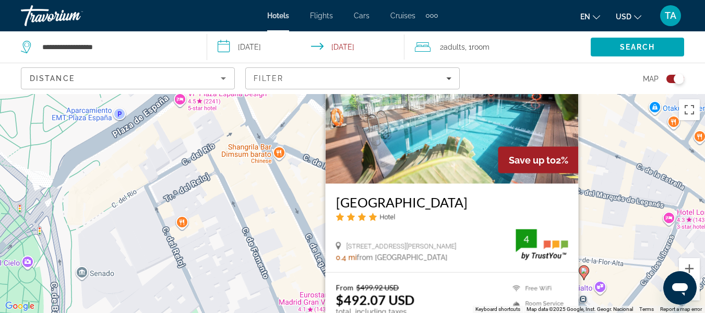
click at [313, 183] on div "To activate drag with keyboard, press Alt + Enter. Once in keyboard drag state,…" at bounding box center [352, 203] width 705 height 219
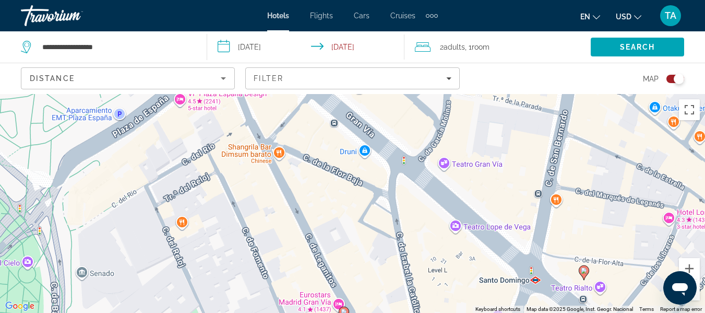
click at [583, 273] on image "Main content" at bounding box center [584, 270] width 6 height 6
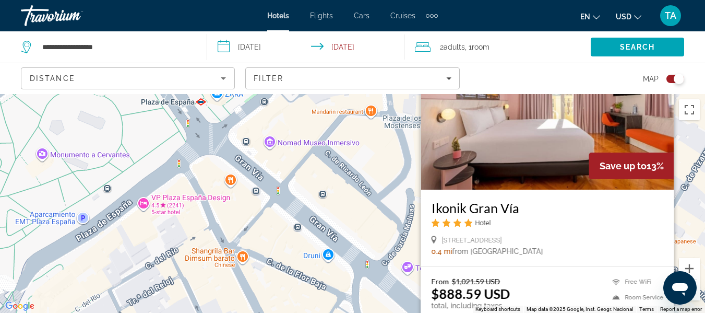
click at [362, 217] on div "To activate drag with keyboard, press Alt + Enter. Once in keyboard drag state,…" at bounding box center [352, 203] width 705 height 219
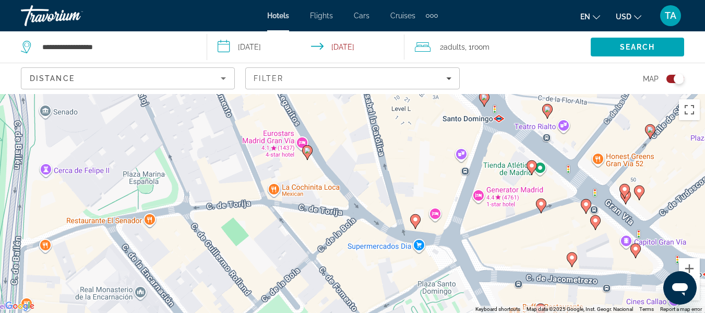
click at [636, 248] on image "Main content" at bounding box center [635, 248] width 6 height 6
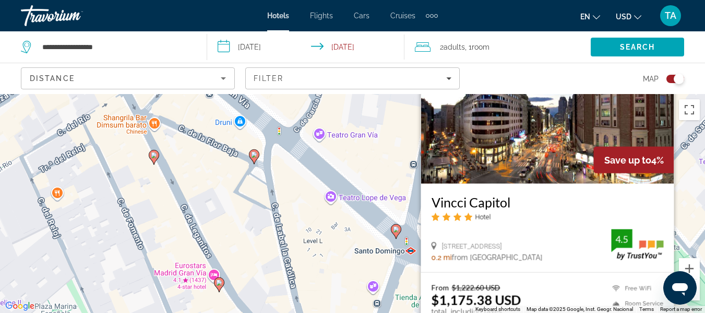
click at [310, 211] on div "To activate drag with keyboard, press Alt + Enter. Once in keyboard drag state,…" at bounding box center [352, 203] width 705 height 219
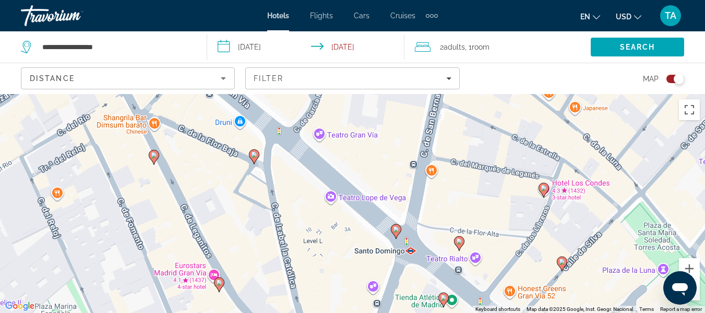
click at [564, 263] on image "Main content" at bounding box center [562, 261] width 6 height 6
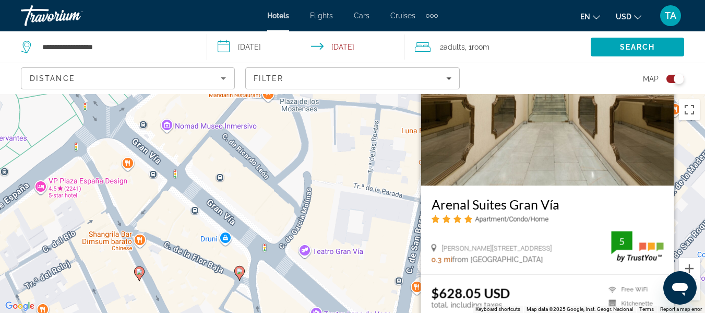
click at [366, 231] on div "To activate drag with keyboard, press Alt + Enter. Once in keyboard drag state,…" at bounding box center [352, 203] width 705 height 219
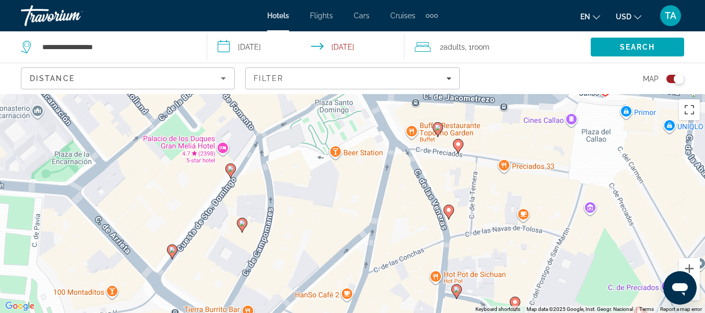
click at [440, 126] on image "Main content" at bounding box center [438, 127] width 6 height 6
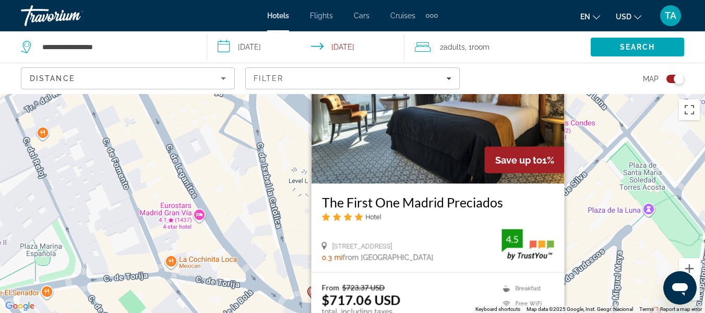
click at [290, 152] on div "To activate drag with keyboard, press Alt + Enter. Once in keyboard drag state,…" at bounding box center [352, 203] width 705 height 219
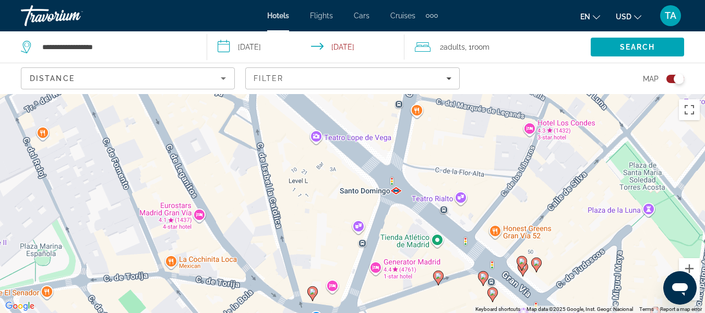
click at [535, 265] on image "Main content" at bounding box center [536, 262] width 6 height 6
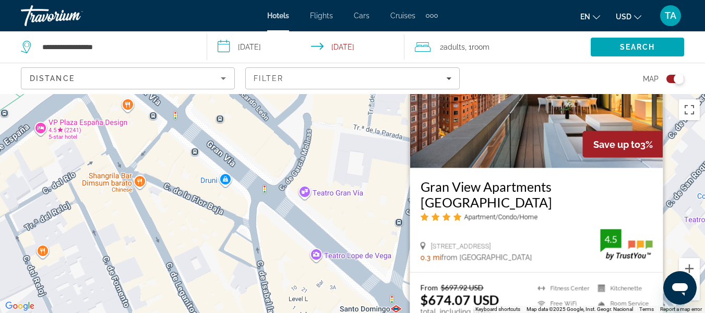
click at [345, 170] on div "To activate drag with keyboard, press Alt + Enter. Once in keyboard drag state,…" at bounding box center [352, 203] width 705 height 219
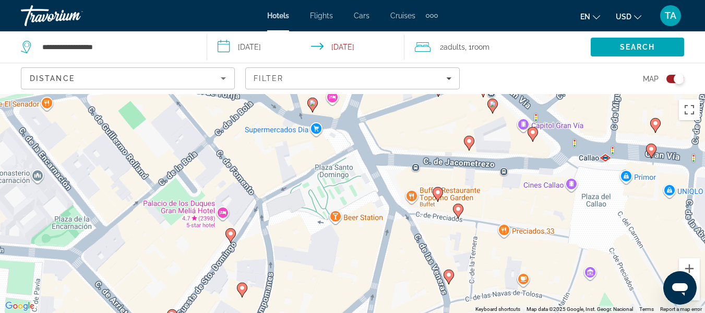
click at [449, 275] on image "Main content" at bounding box center [449, 274] width 6 height 6
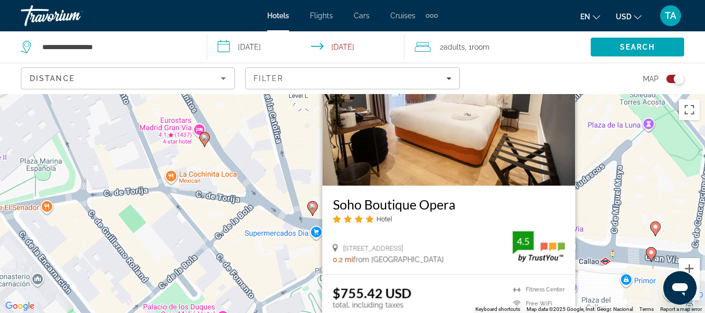
click at [296, 273] on div "To activate drag with keyboard, press Alt + Enter. Once in keyboard drag state,…" at bounding box center [352, 203] width 705 height 219
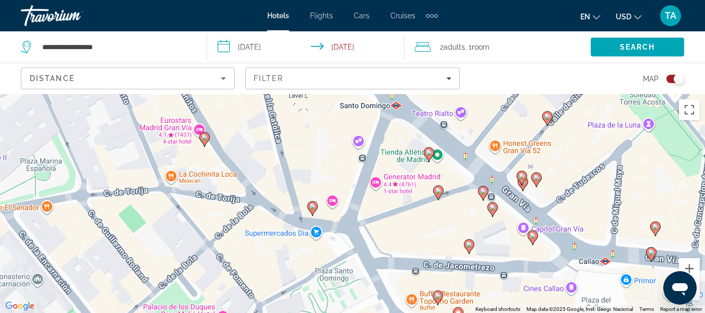
click at [471, 248] on icon "Main content" at bounding box center [468, 246] width 9 height 14
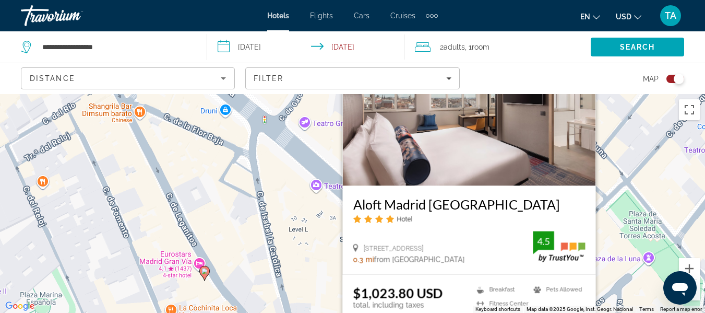
click at [299, 253] on div "To activate drag with keyboard, press Alt + Enter. Once in keyboard drag state,…" at bounding box center [352, 203] width 705 height 219
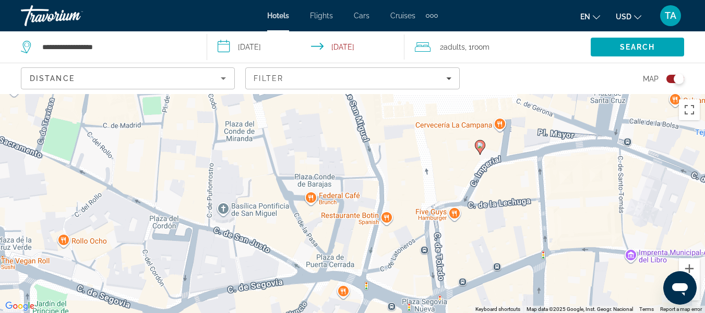
click at [481, 146] on image "Main content" at bounding box center [480, 145] width 6 height 6
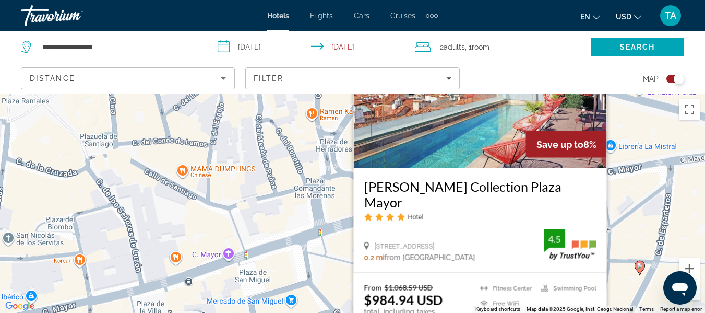
click at [301, 135] on div "To activate drag with keyboard, press Alt + Enter. Once in keyboard drag state,…" at bounding box center [352, 203] width 705 height 219
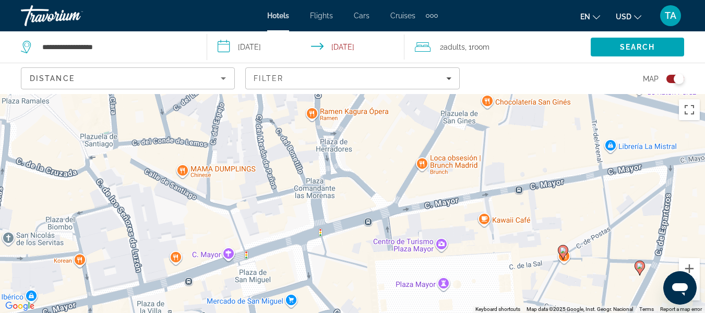
click at [562, 249] on image "Main content" at bounding box center [563, 250] width 6 height 6
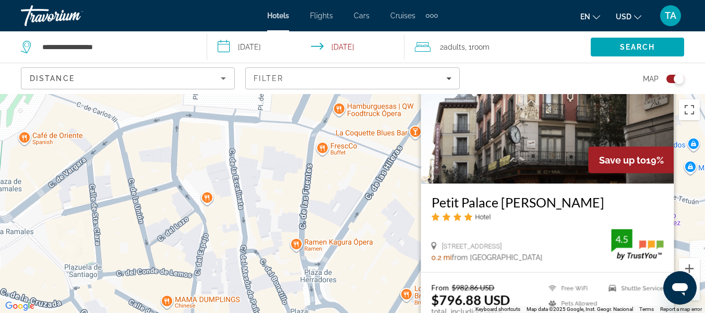
click at [334, 181] on div "To activate drag with keyboard, press Alt + Enter. Once in keyboard drag state,…" at bounding box center [352, 203] width 705 height 219
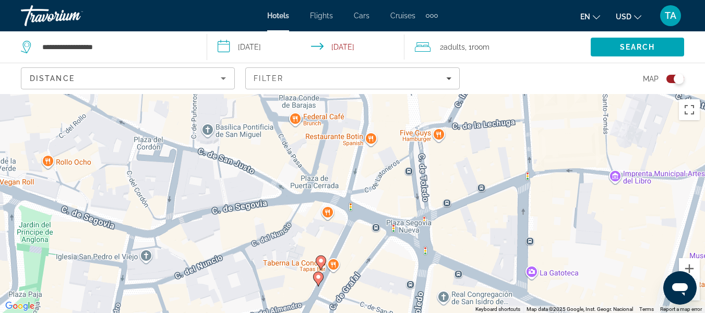
click at [318, 281] on icon "Main content" at bounding box center [317, 278] width 9 height 14
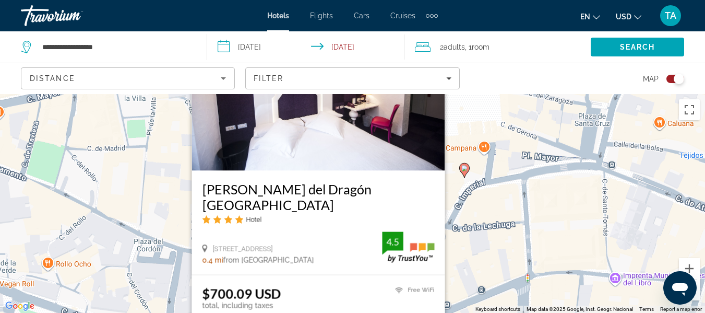
click at [115, 202] on div "To activate drag with keyboard, press Alt + Enter. Once in keyboard drag state,…" at bounding box center [352, 203] width 705 height 219
